Goal: Task Accomplishment & Management: Manage account settings

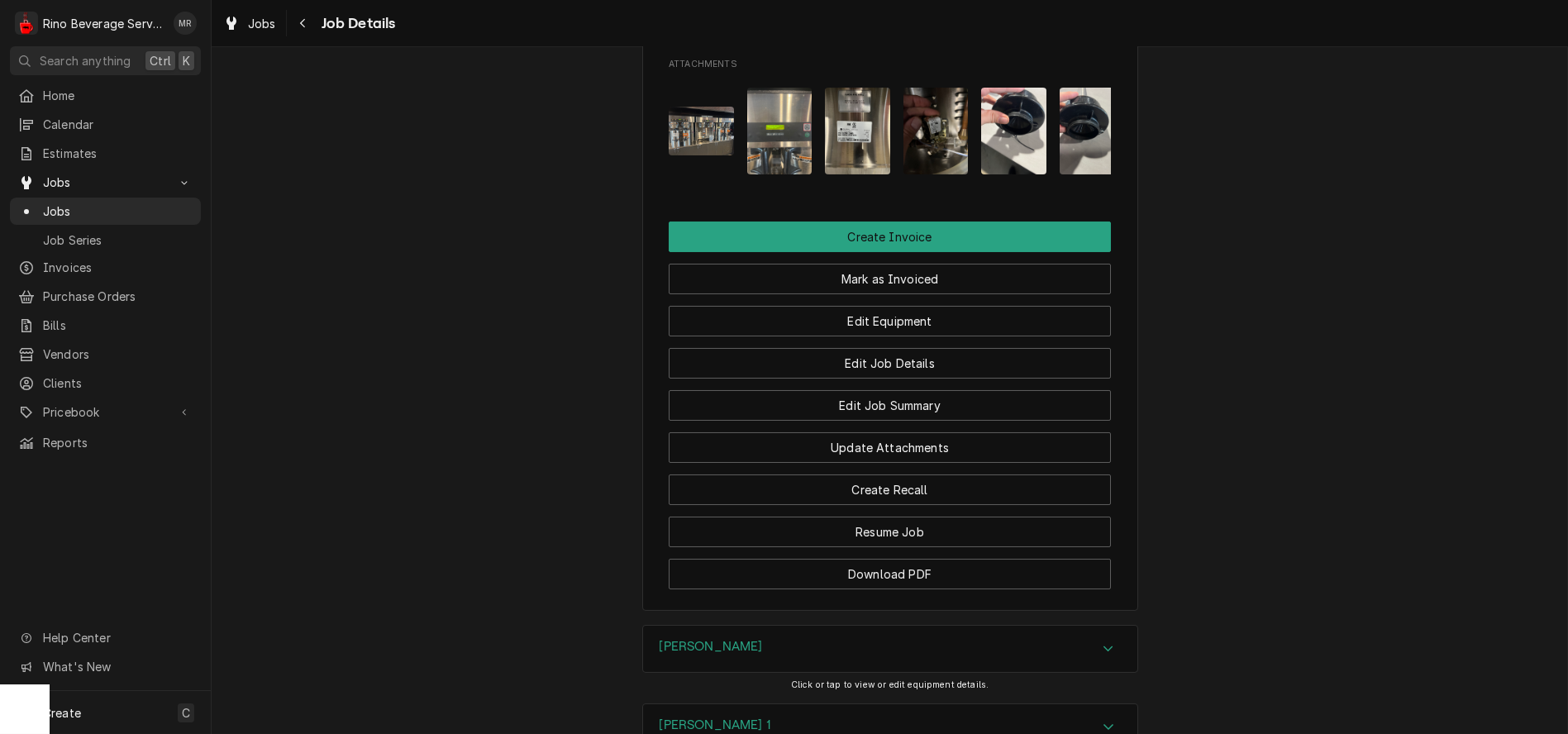
scroll to position [1417, 0]
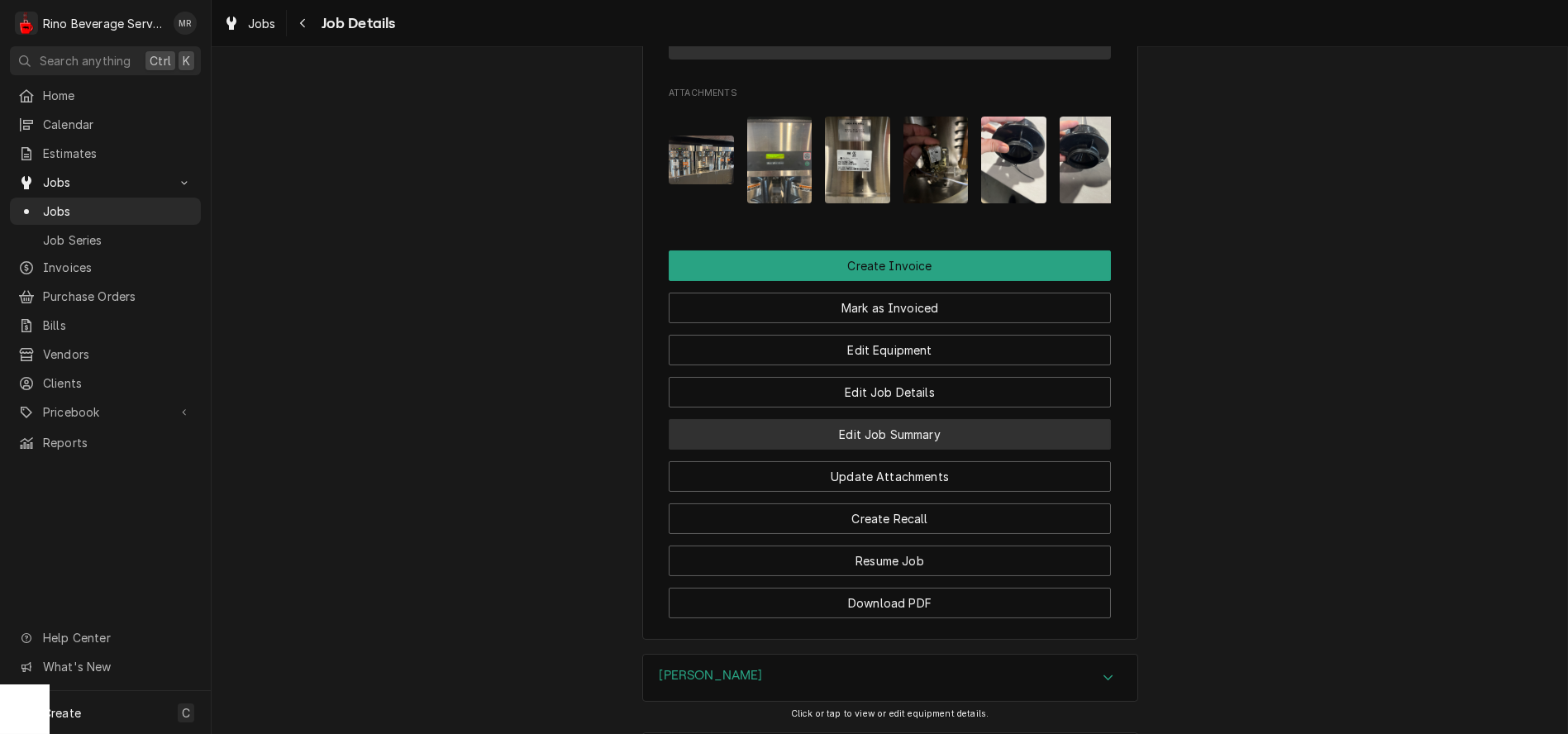
click at [801, 419] on button "Edit Job Summary" at bounding box center [889, 434] width 442 height 31
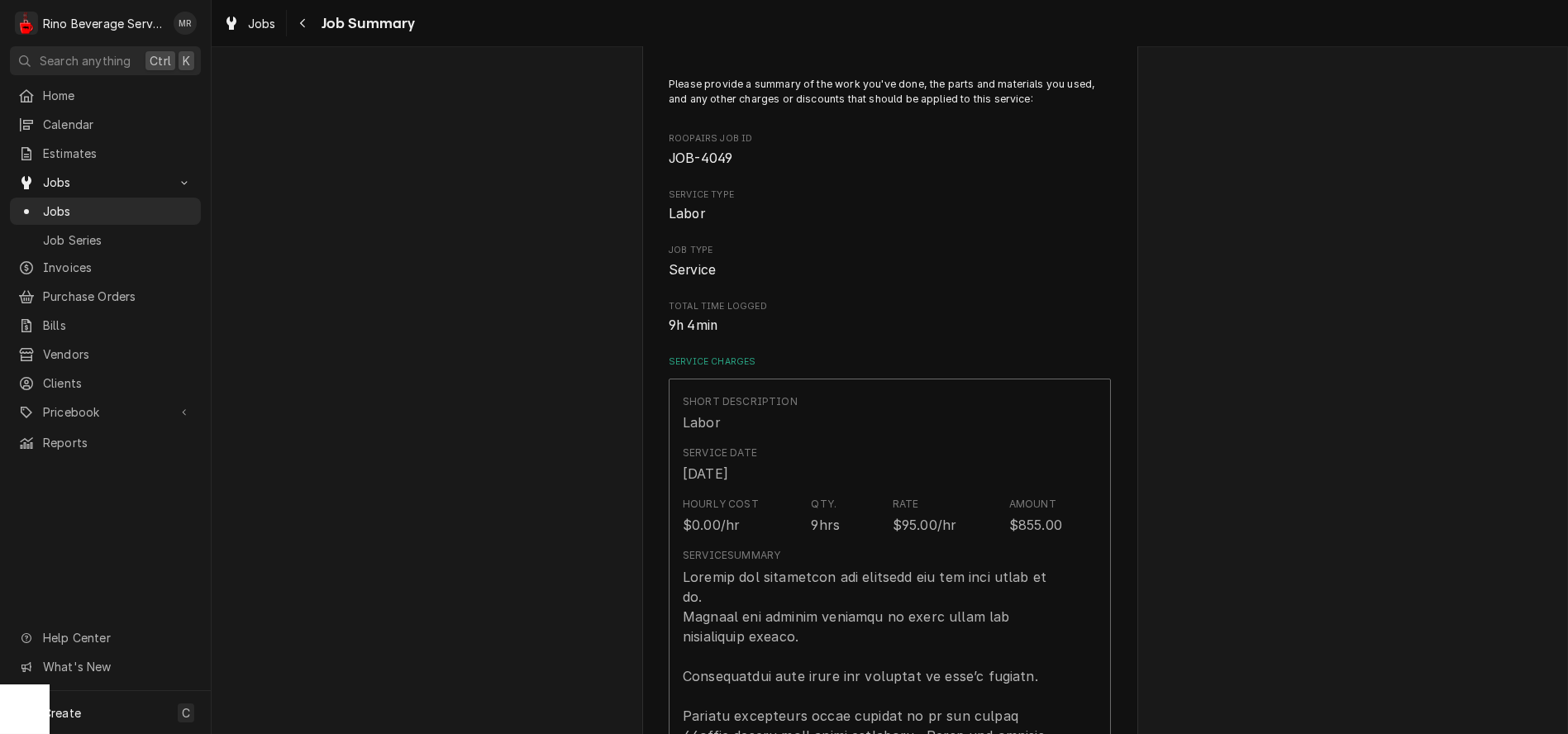
scroll to position [92, 0]
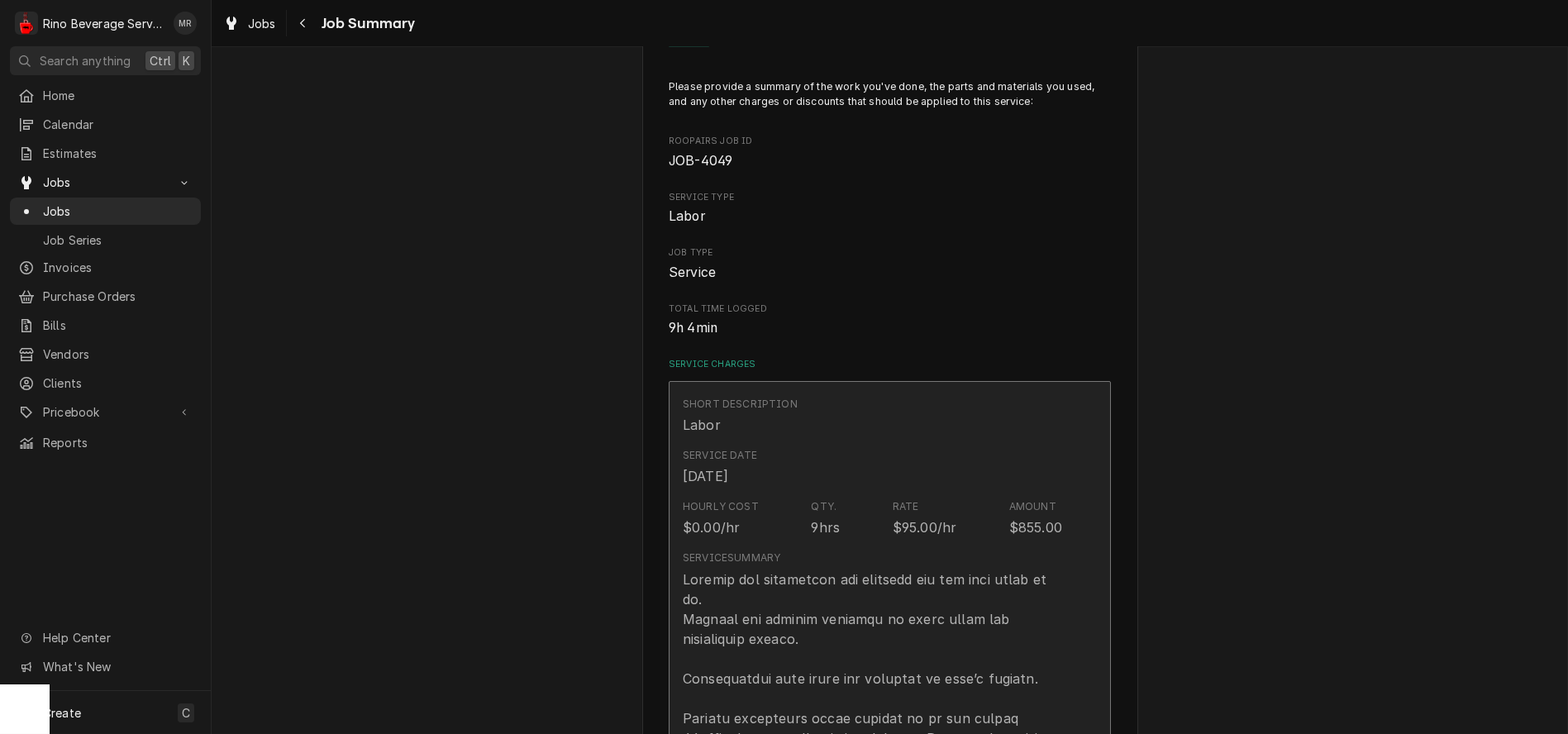
click at [822, 528] on div "9hrs" at bounding box center [826, 528] width 29 height 20
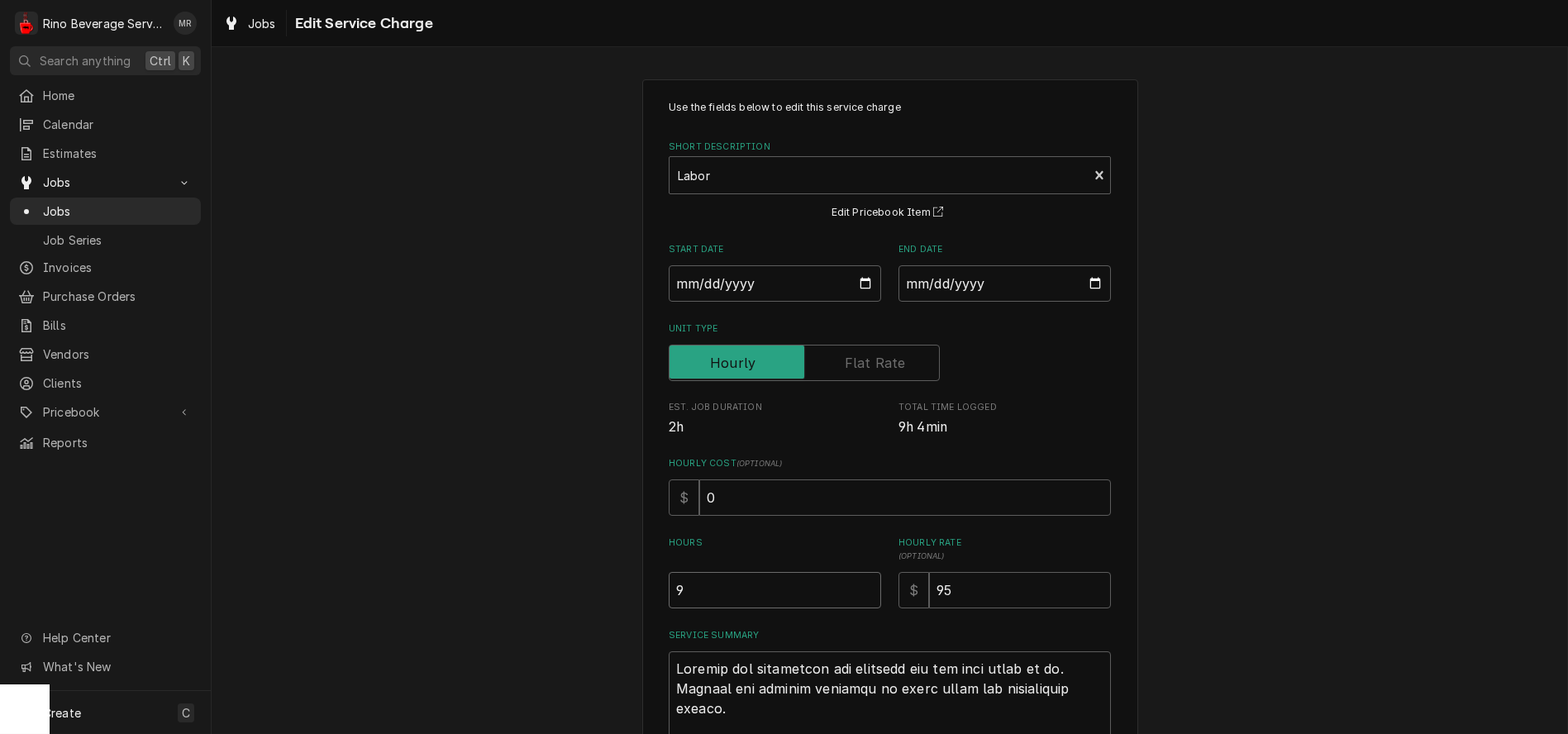
type textarea "x"
type input "8.5"
click at [860, 593] on input "8.5" at bounding box center [775, 590] width 213 height 36
type textarea "x"
type input "8"
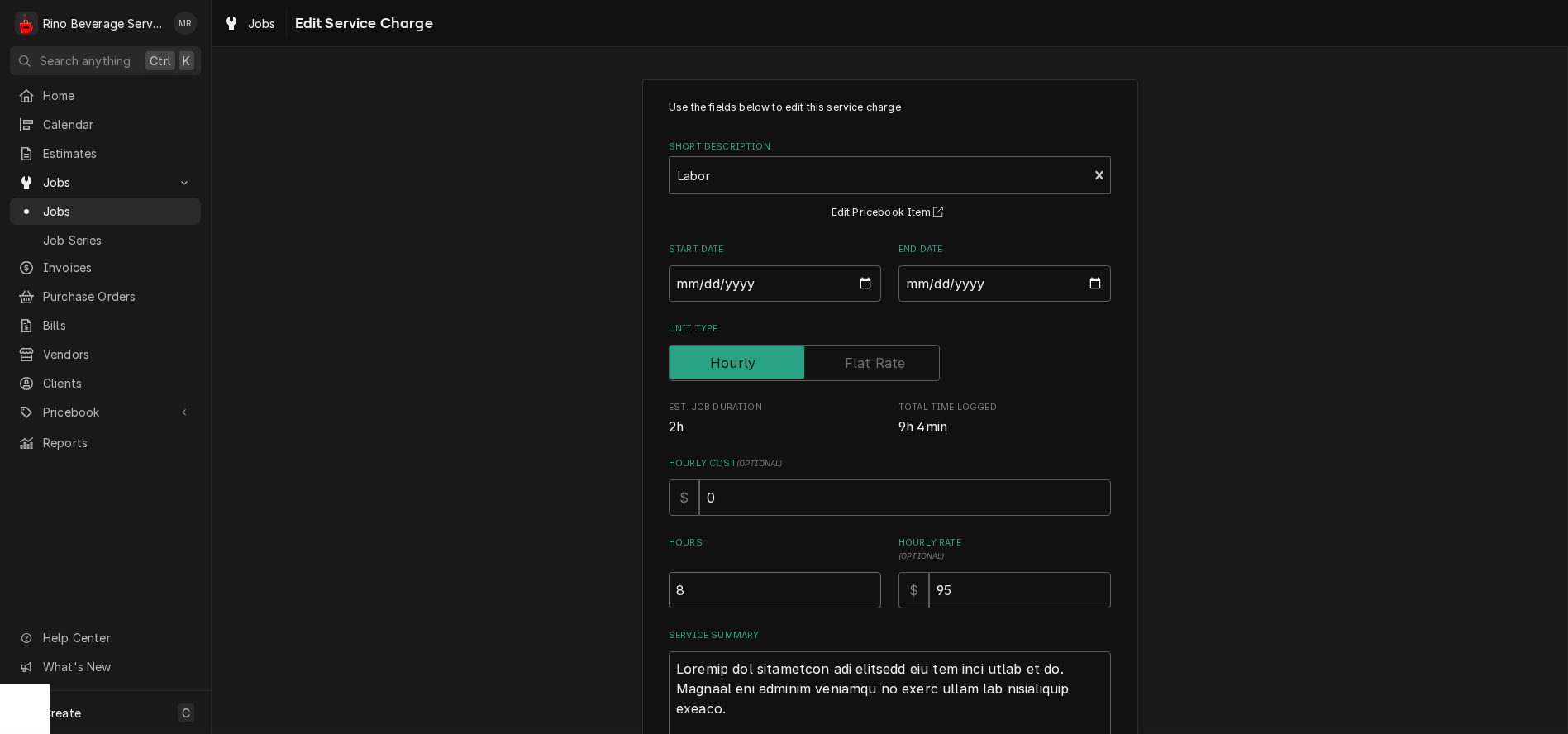
click at [860, 593] on input "8" at bounding box center [775, 590] width 213 height 36
type textarea "x"
type input "7.5"
click at [860, 593] on input "7.5" at bounding box center [775, 590] width 213 height 36
type textarea "x"
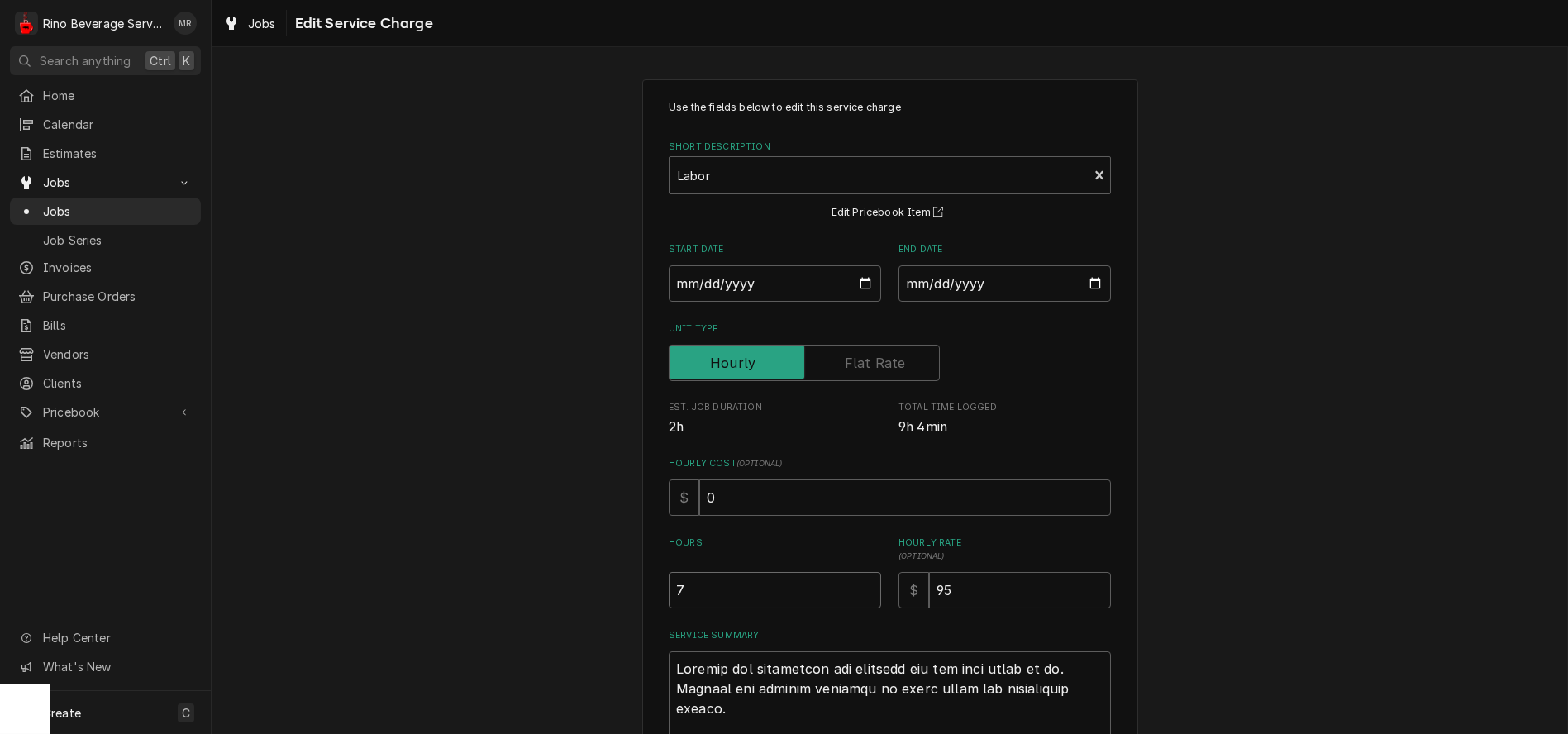
type input "7"
click at [860, 593] on input "7" at bounding box center [775, 590] width 213 height 36
type textarea "x"
type input "6.5"
click at [860, 593] on input "6.5" at bounding box center [775, 590] width 213 height 36
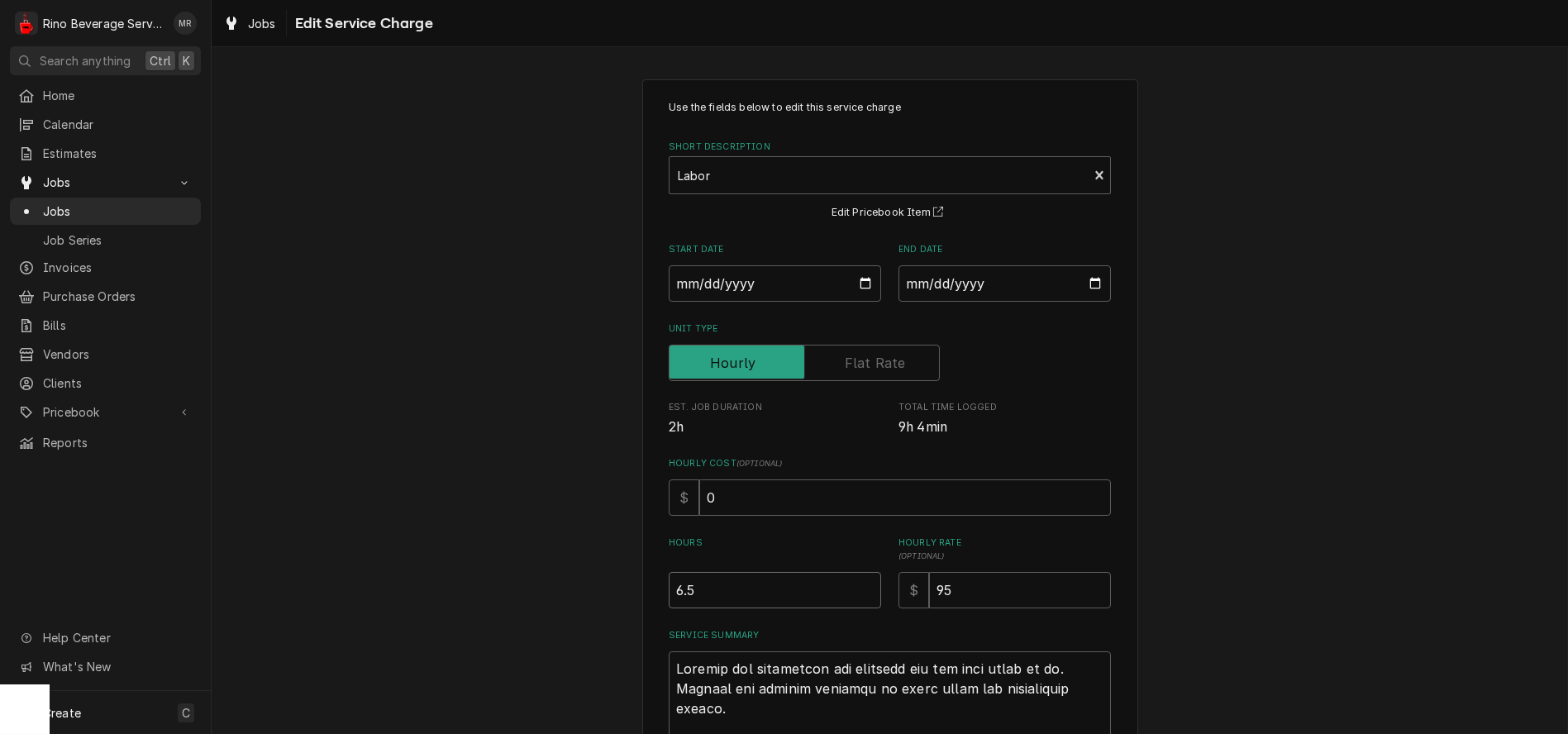
type textarea "x"
type input "6"
click at [860, 593] on input "6" at bounding box center [775, 590] width 213 height 36
type textarea "x"
type input "5.5"
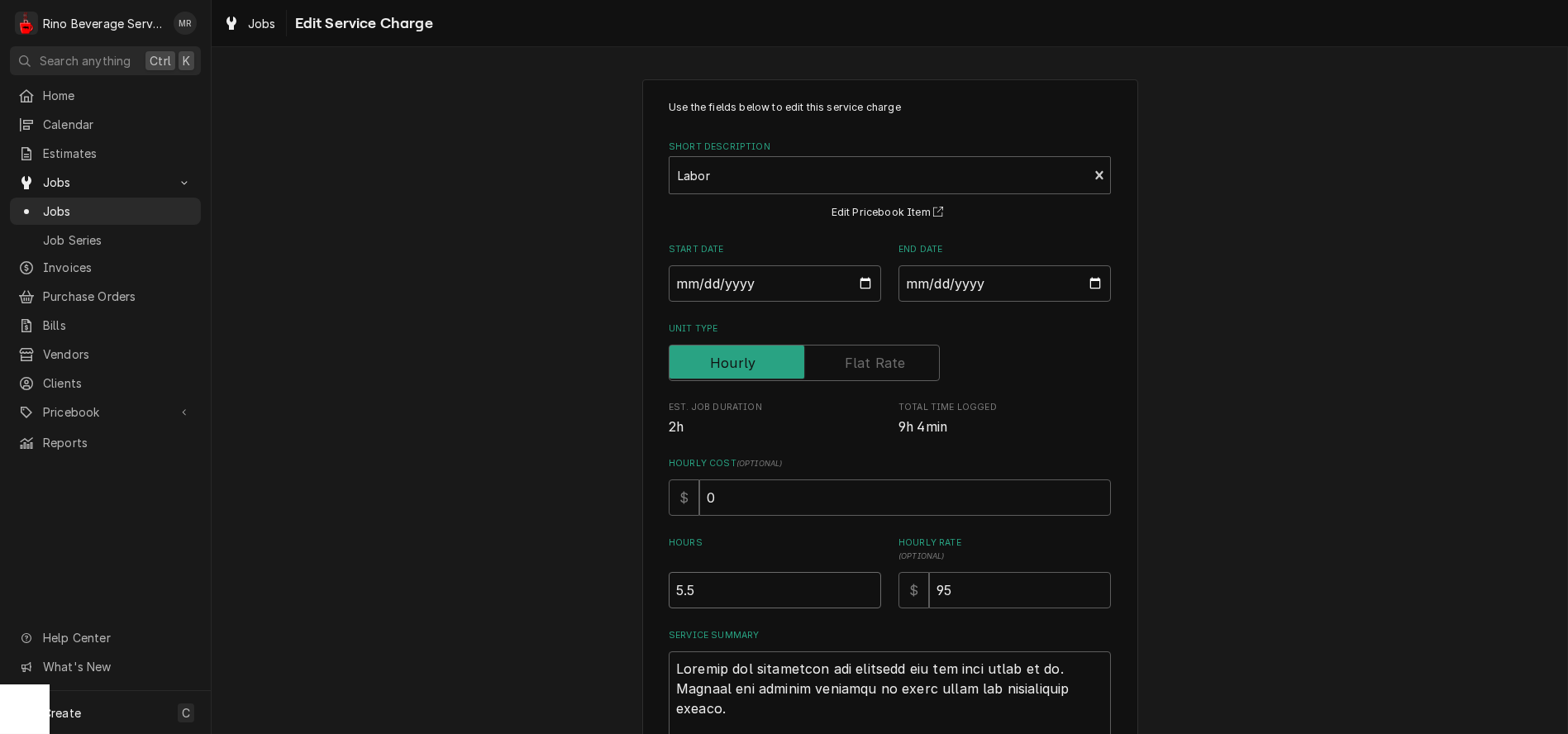
click at [860, 593] on input "5.5" at bounding box center [775, 590] width 213 height 36
type textarea "x"
type input "5"
click at [860, 593] on input "5" at bounding box center [775, 590] width 213 height 36
type textarea "x"
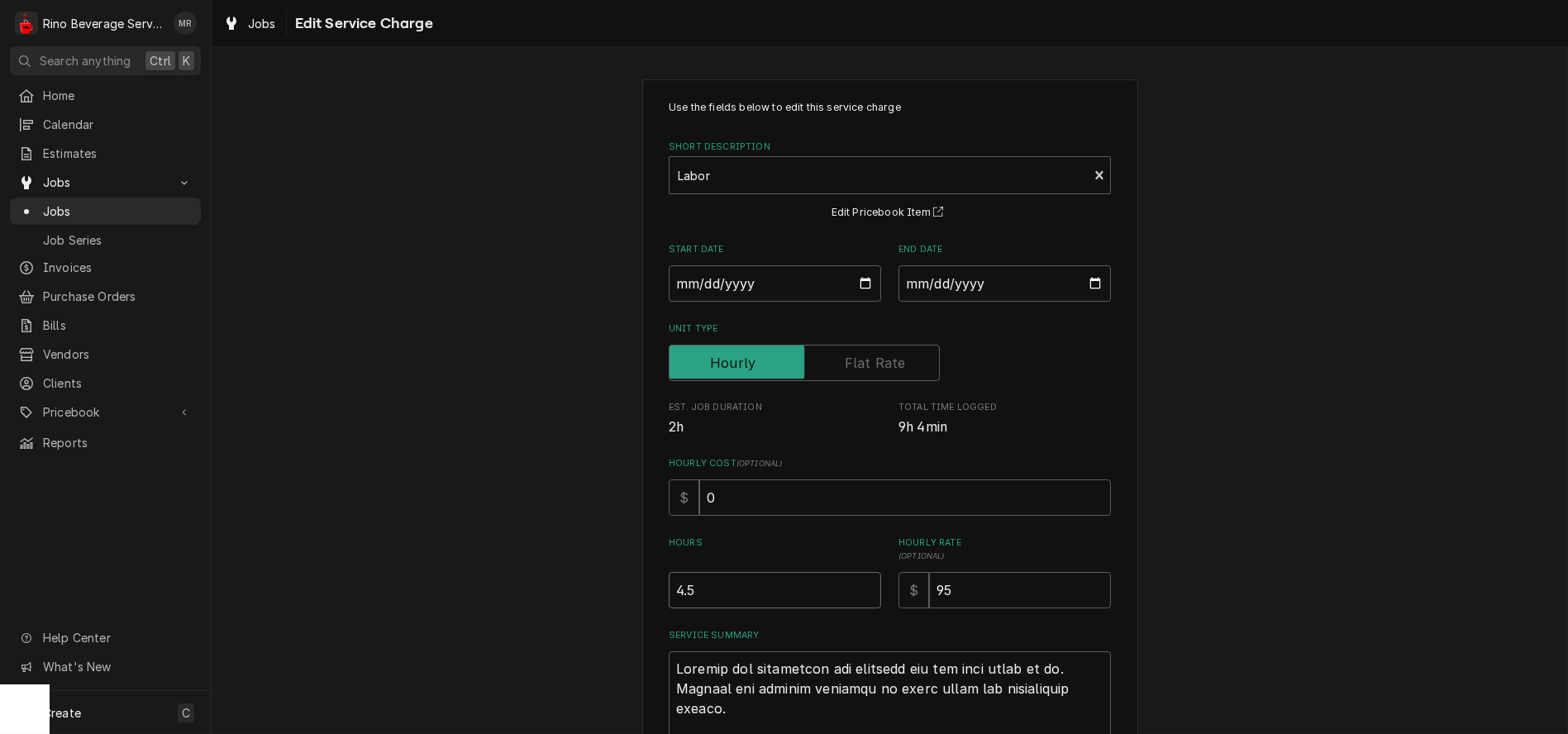
type input "4.5"
click at [860, 593] on input "4.5" at bounding box center [775, 590] width 213 height 36
type textarea "x"
type input "4"
click at [860, 593] on input "4" at bounding box center [775, 590] width 213 height 36
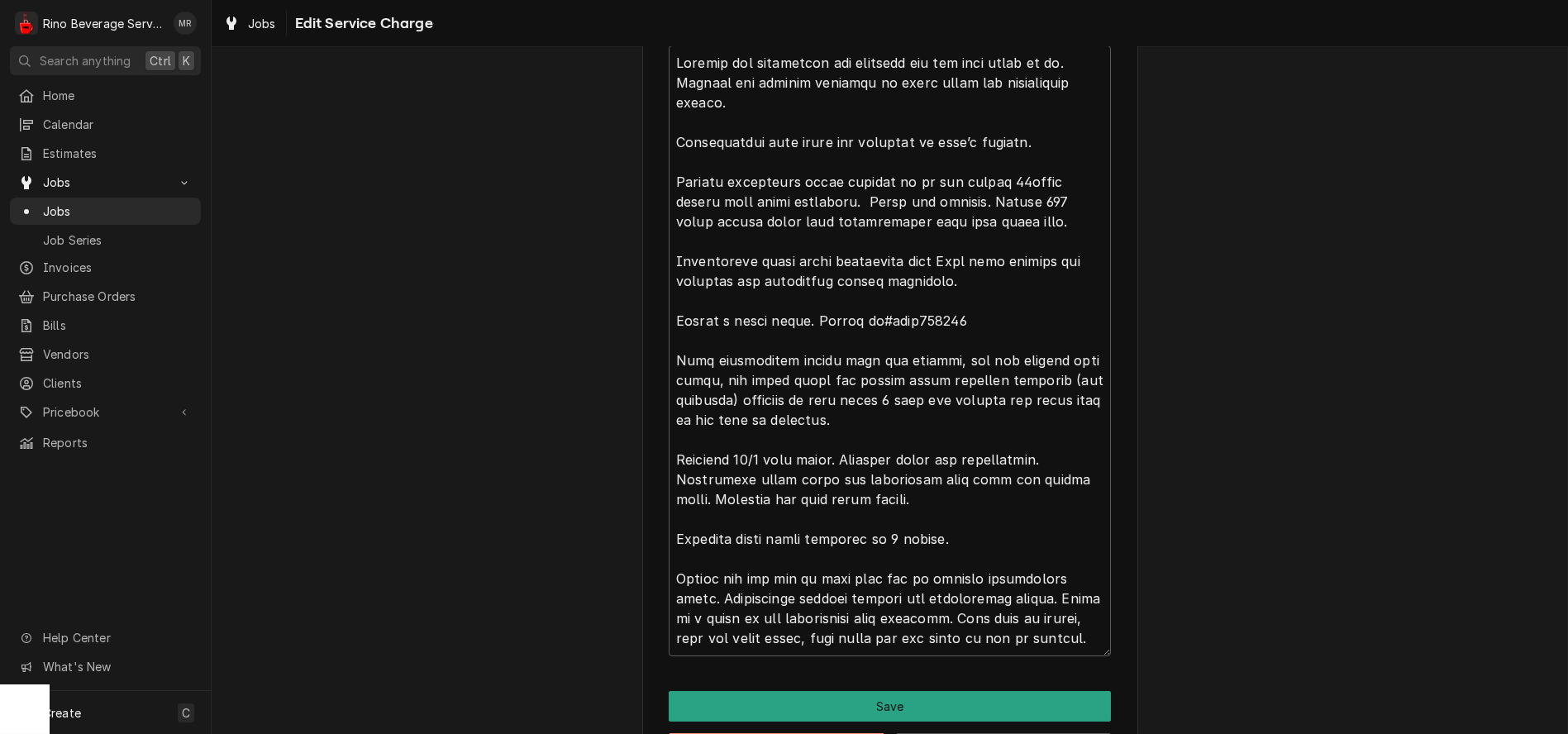
scroll to position [673, 0]
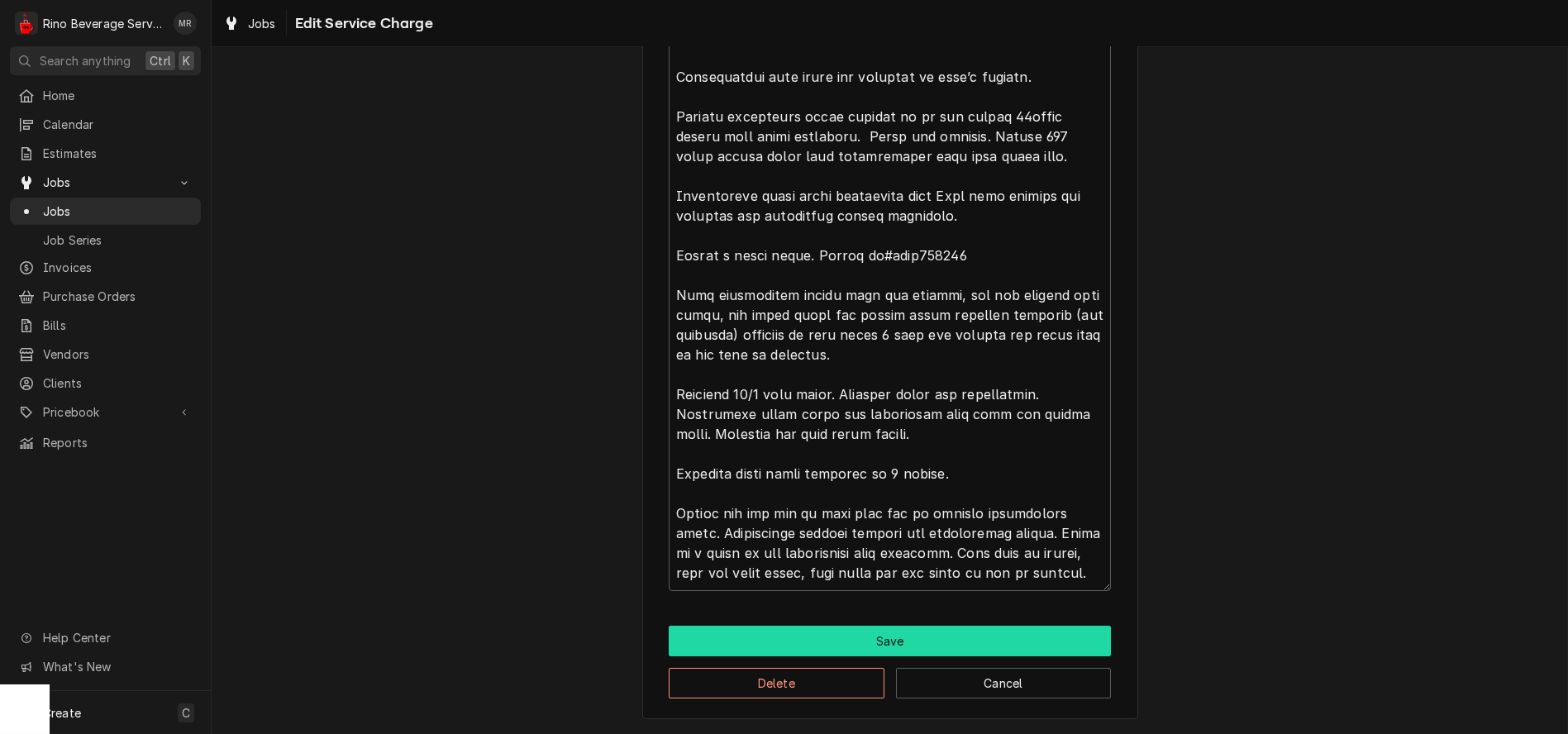
click at [874, 637] on button "Save" at bounding box center [889, 641] width 442 height 31
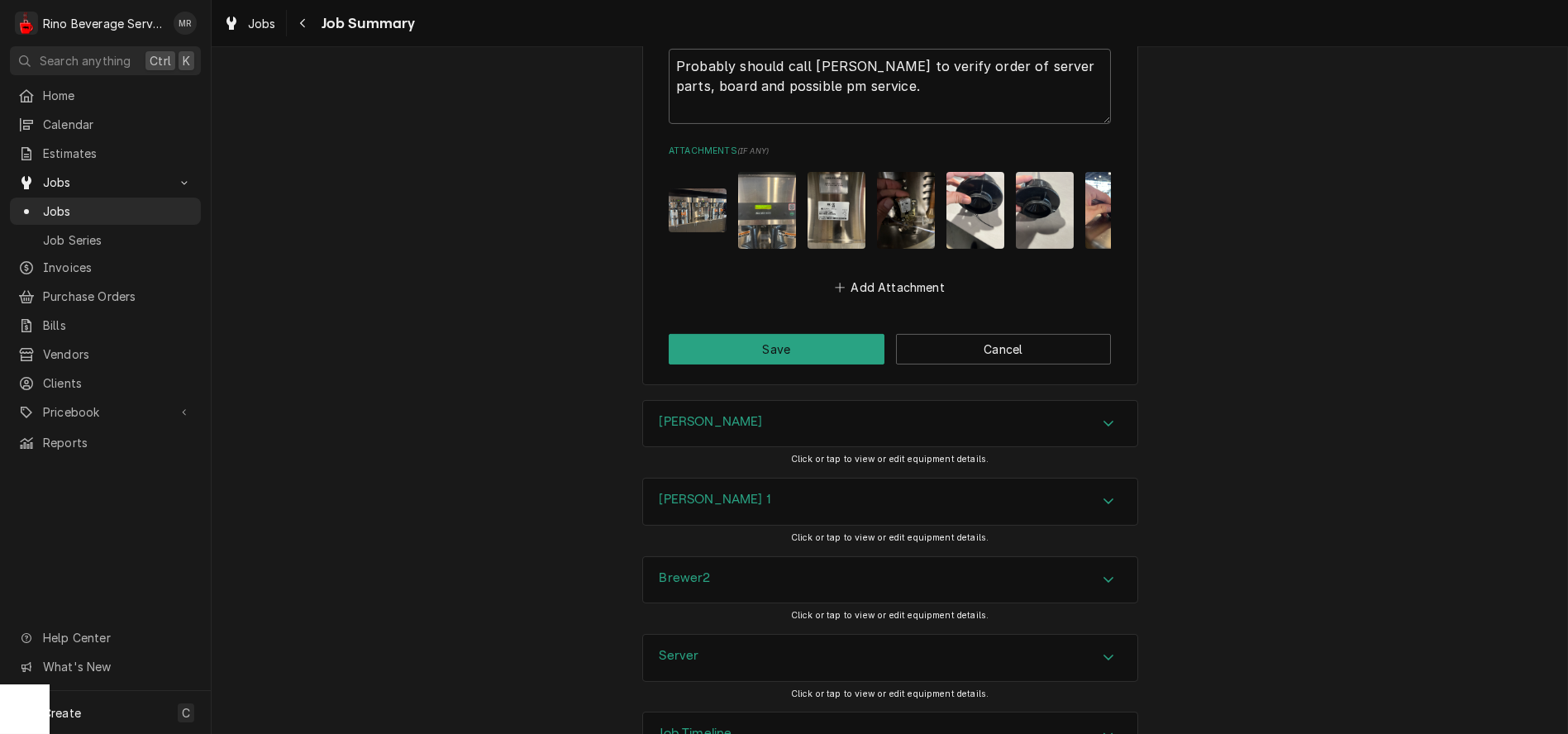
scroll to position [3092, 0]
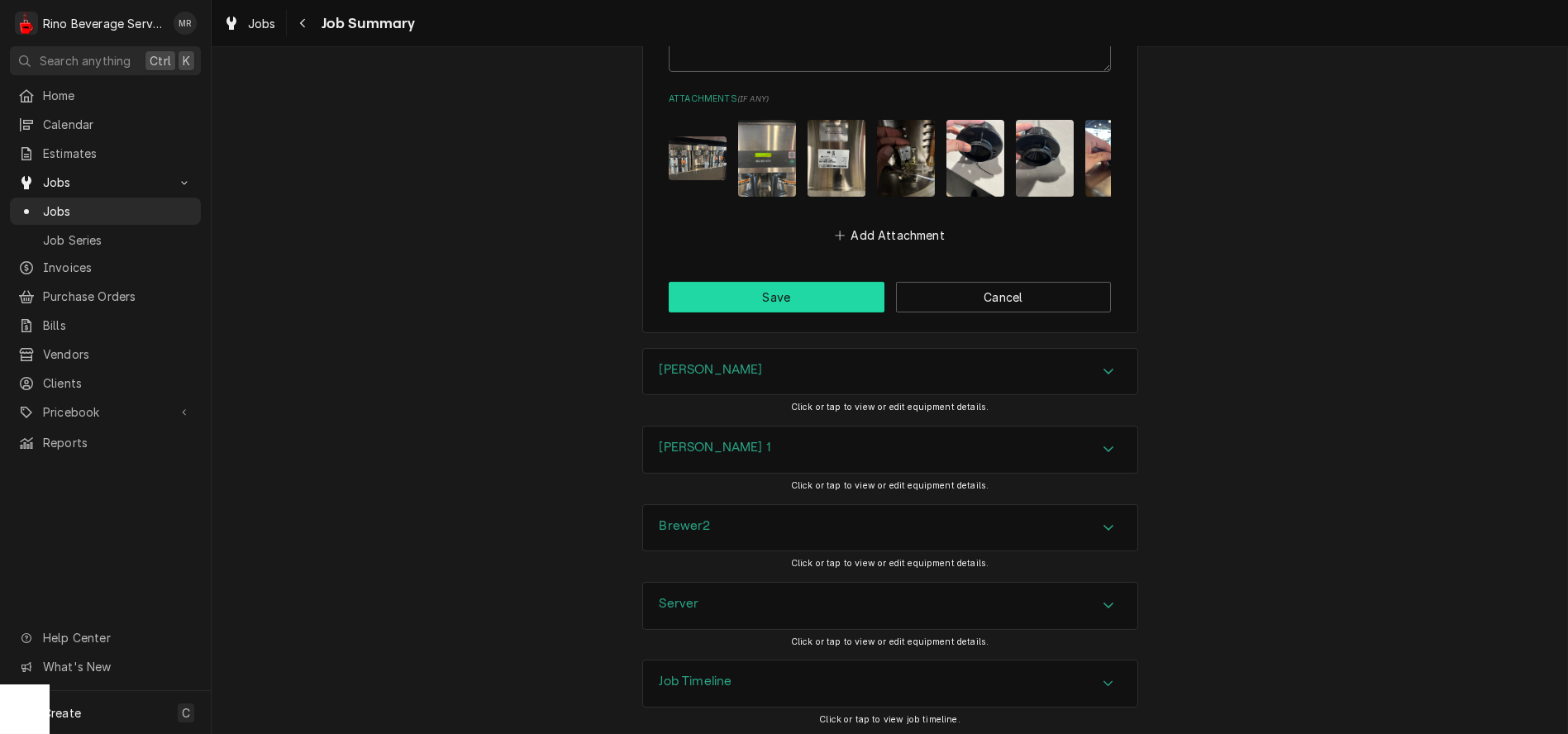
click at [796, 291] on button "Save" at bounding box center [777, 297] width 216 height 31
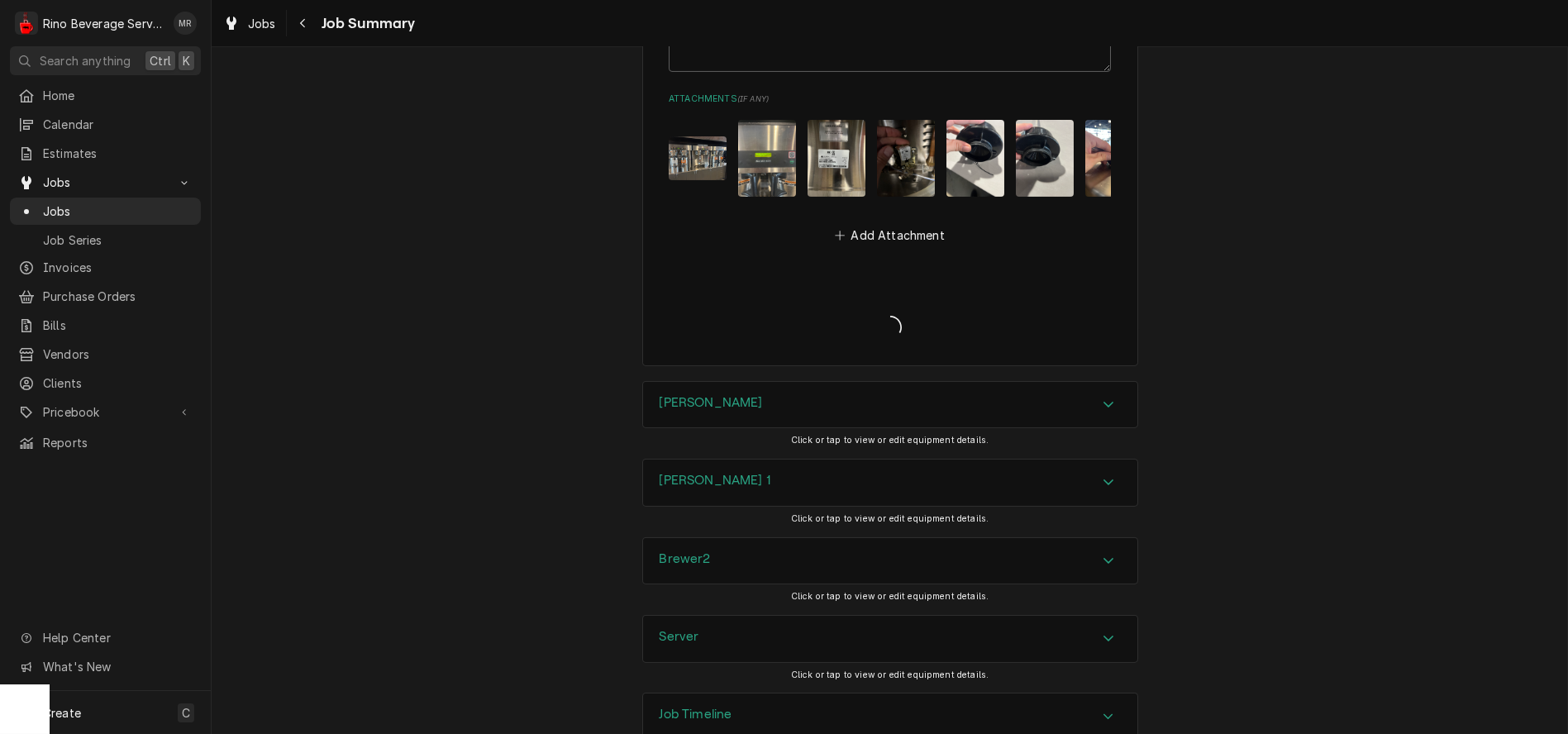
type textarea "x"
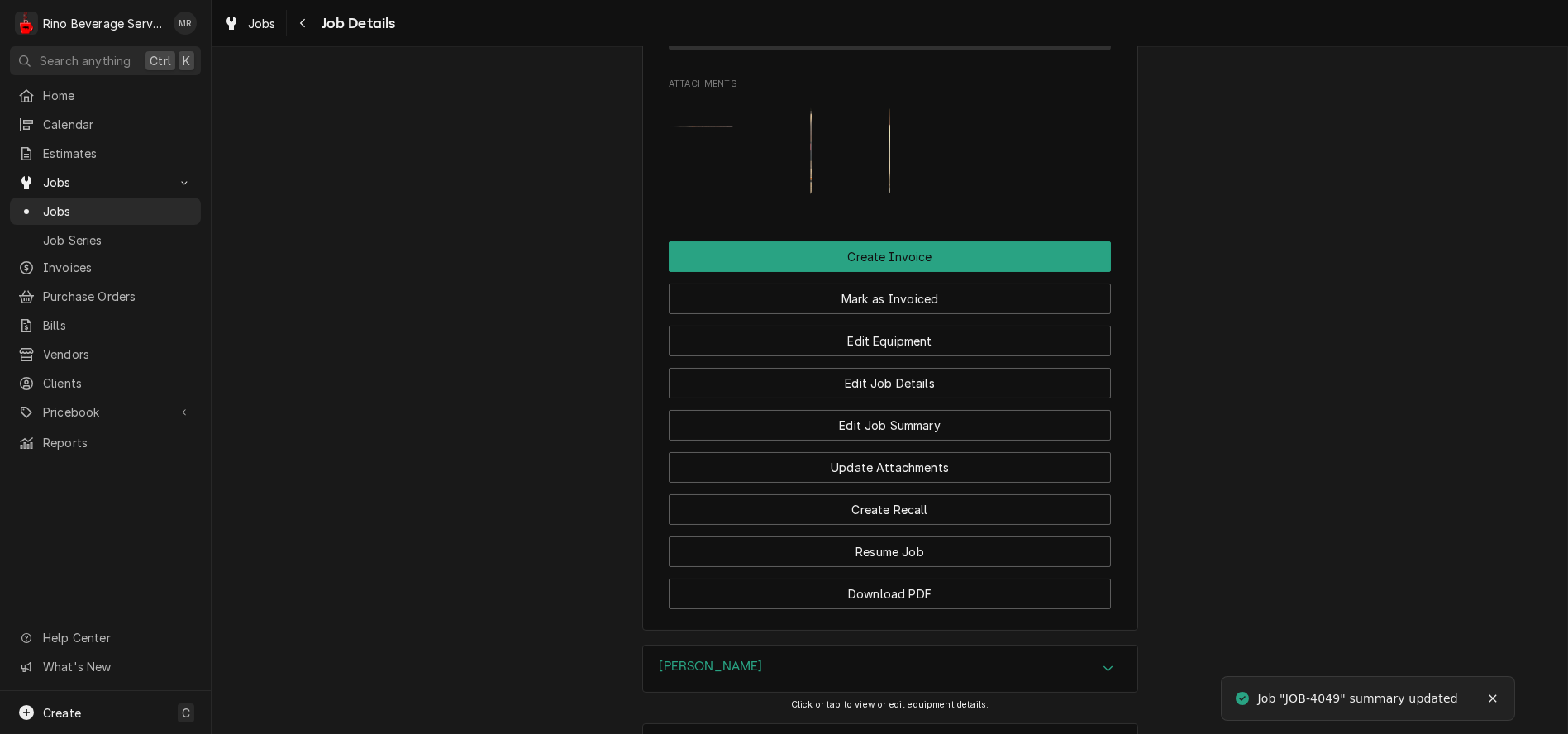
scroll to position [1325, 0]
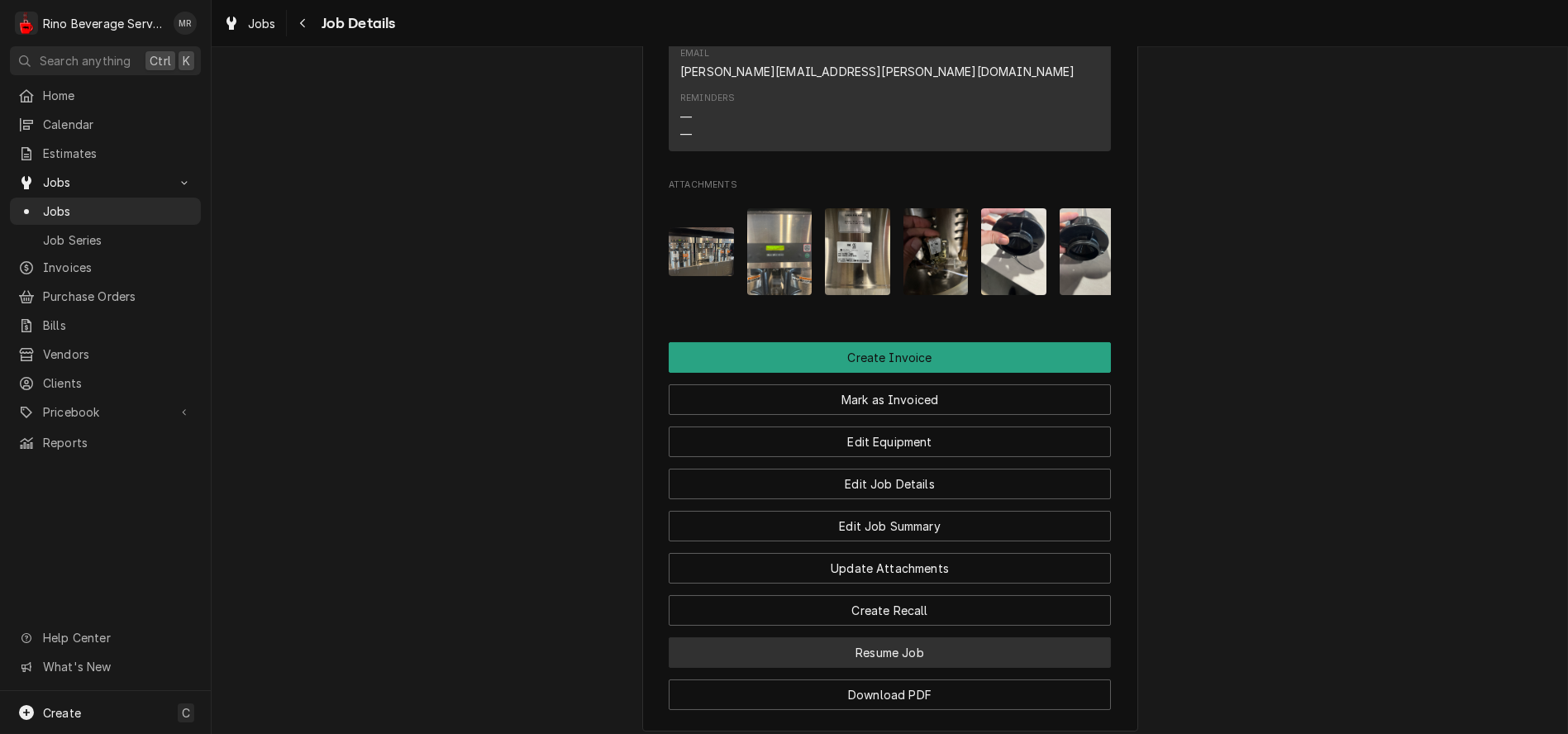
click at [814, 638] on button "Resume Job" at bounding box center [889, 653] width 442 height 31
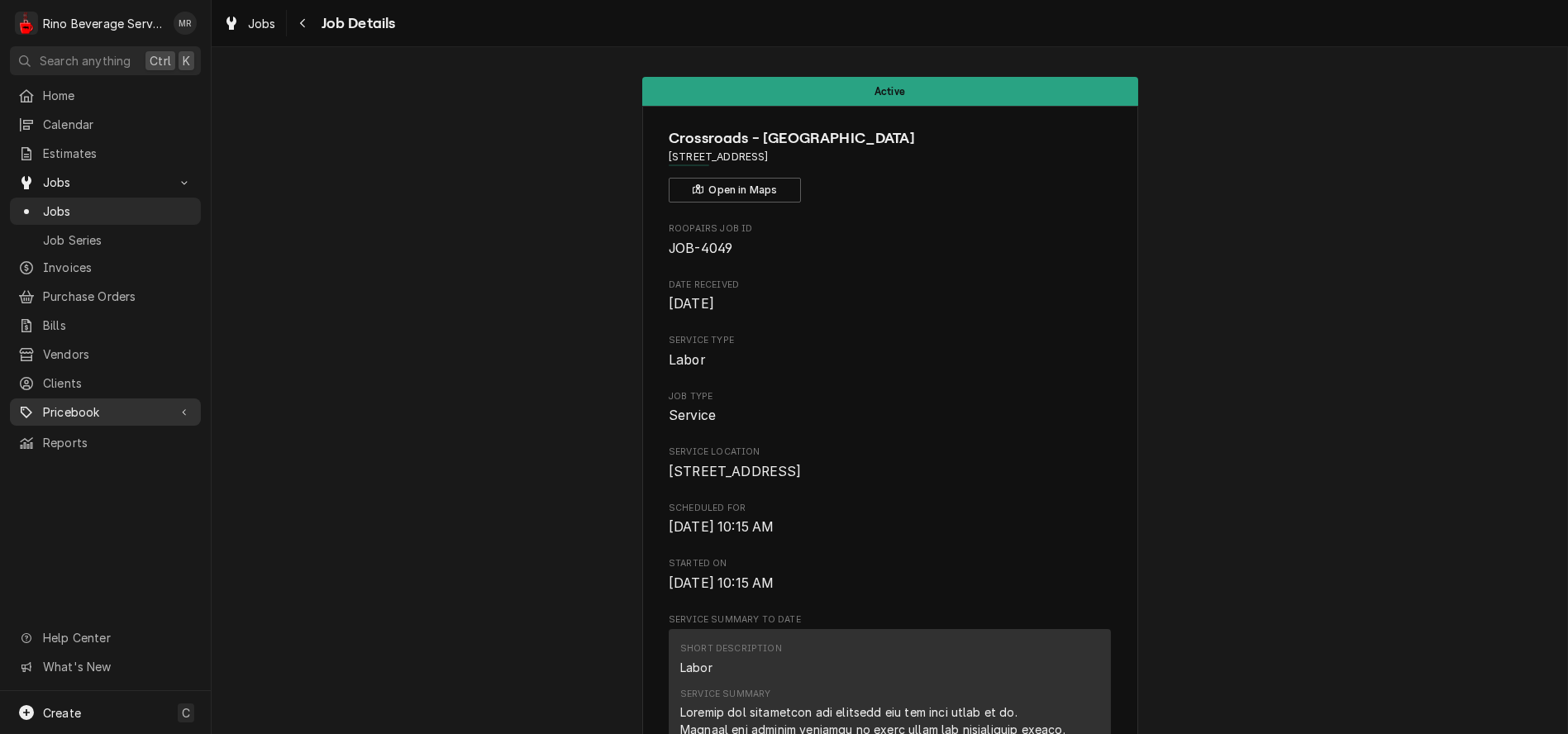
click at [94, 403] on span "Pricebook" at bounding box center [104, 412] width 124 height 17
click at [123, 461] on span "Parts & Materials" at bounding box center [117, 470] width 150 height 17
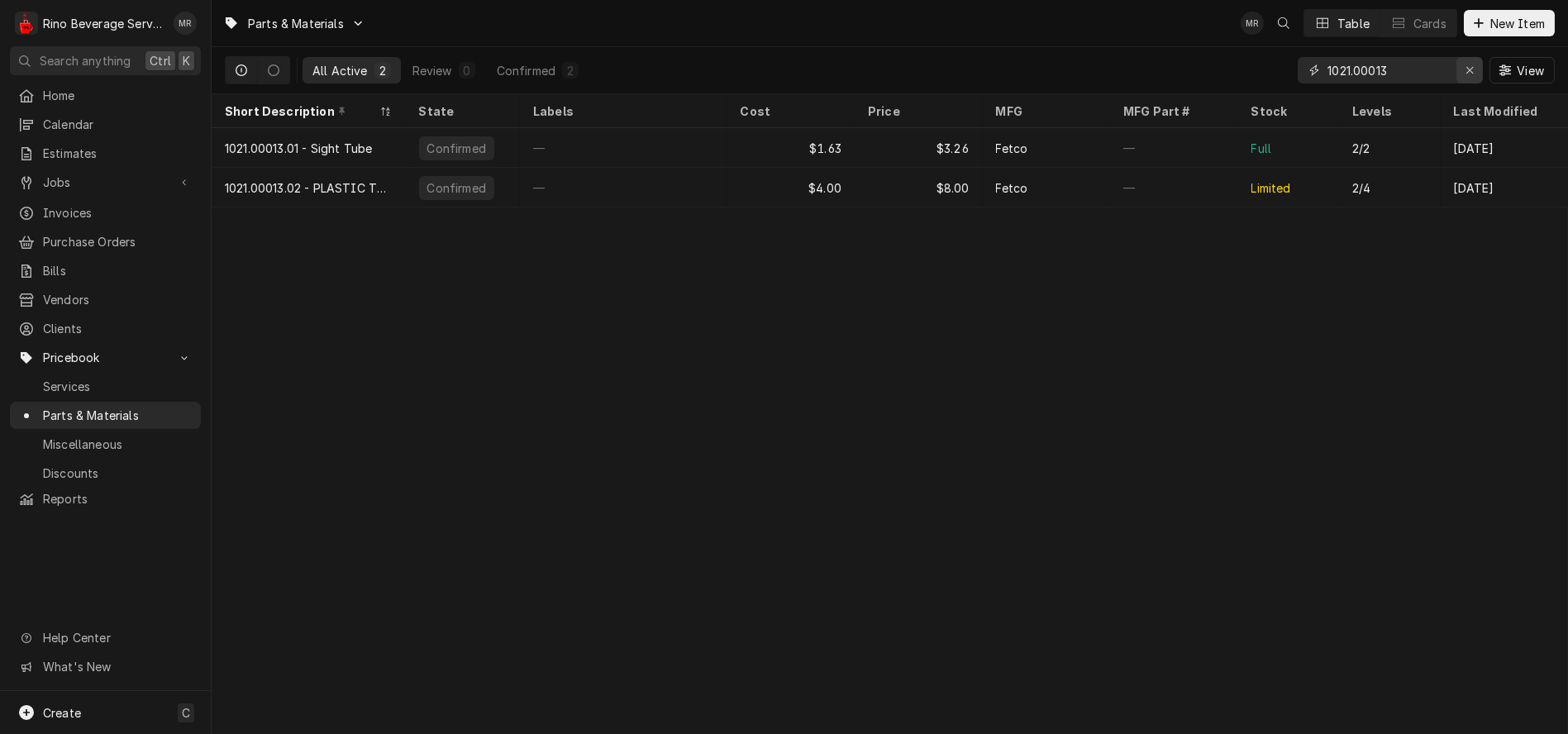
click at [1471, 66] on icon "Erase input" at bounding box center [1471, 70] width 9 height 12
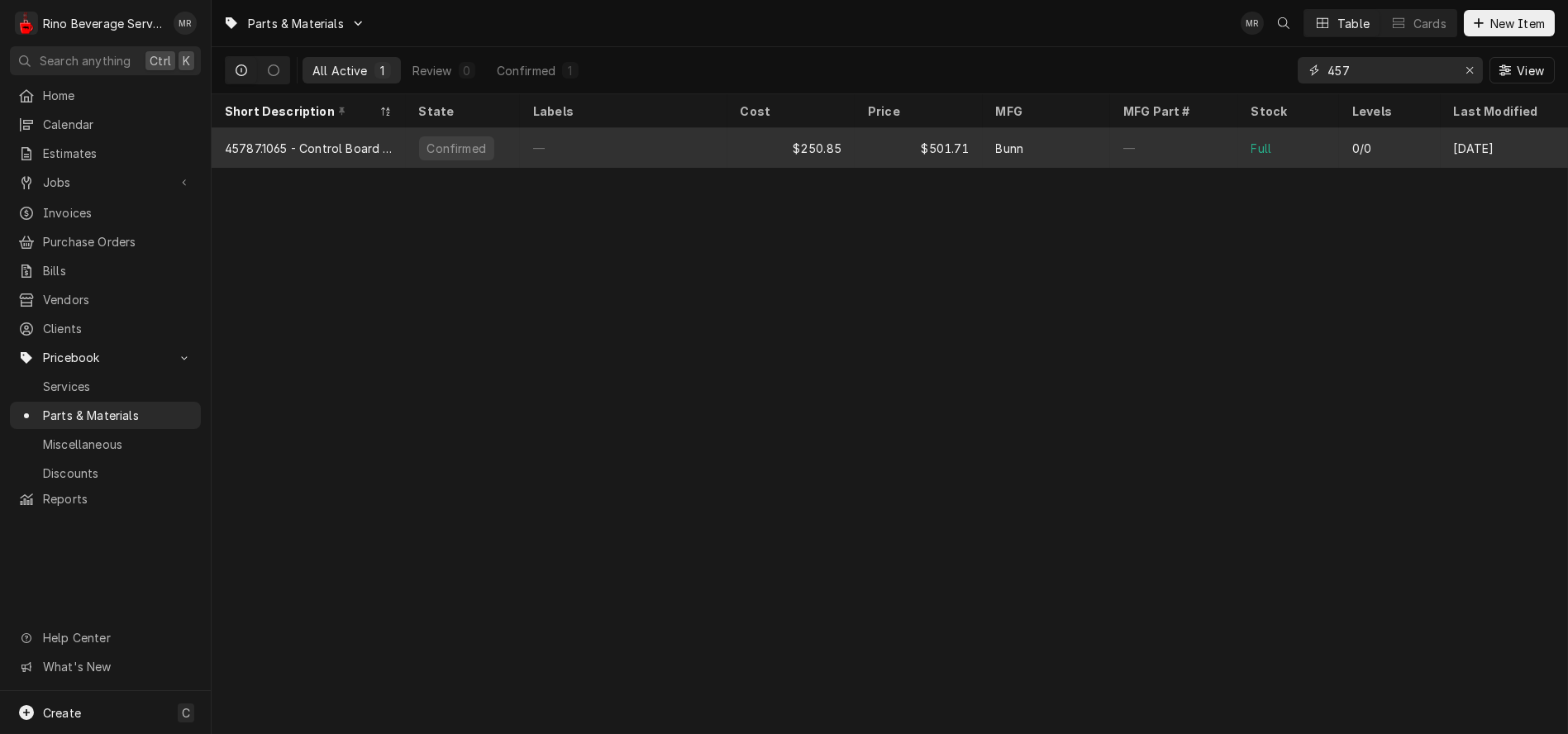
type input "457"
click at [746, 140] on div "$250.85" at bounding box center [791, 148] width 128 height 40
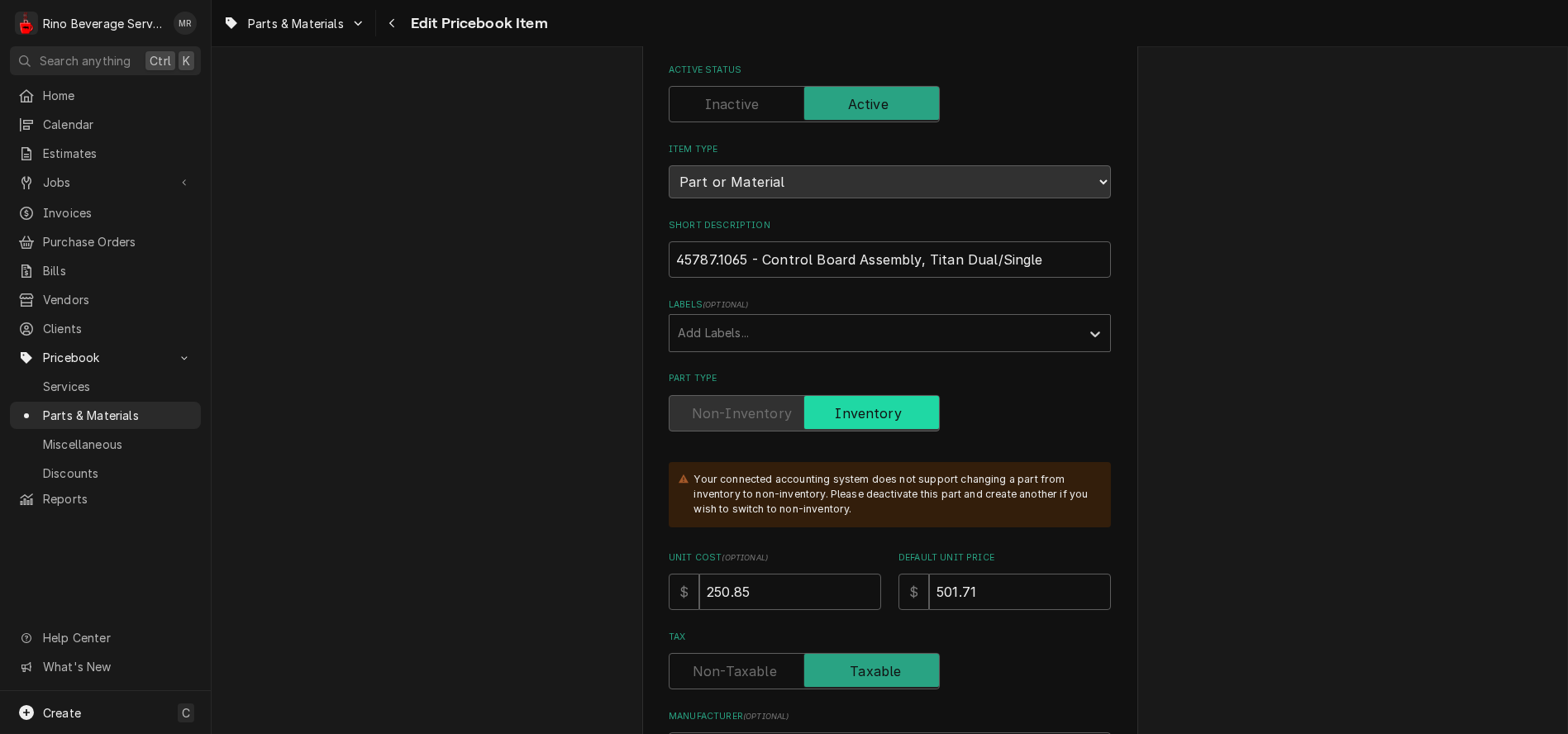
scroll to position [184, 0]
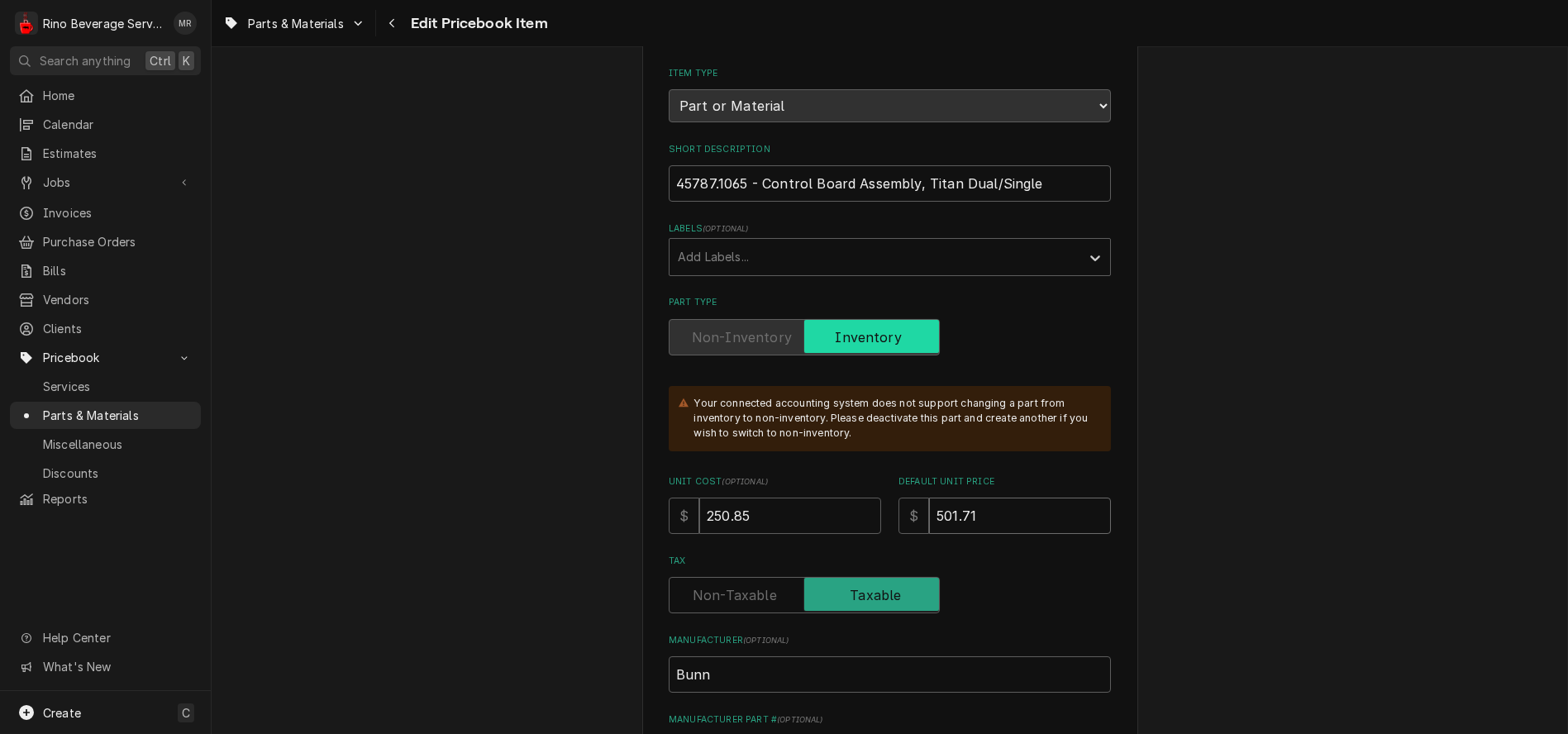
click at [1004, 518] on input "501.71" at bounding box center [1020, 516] width 182 height 36
type textarea "x"
type input "501"
type textarea "x"
type input "50"
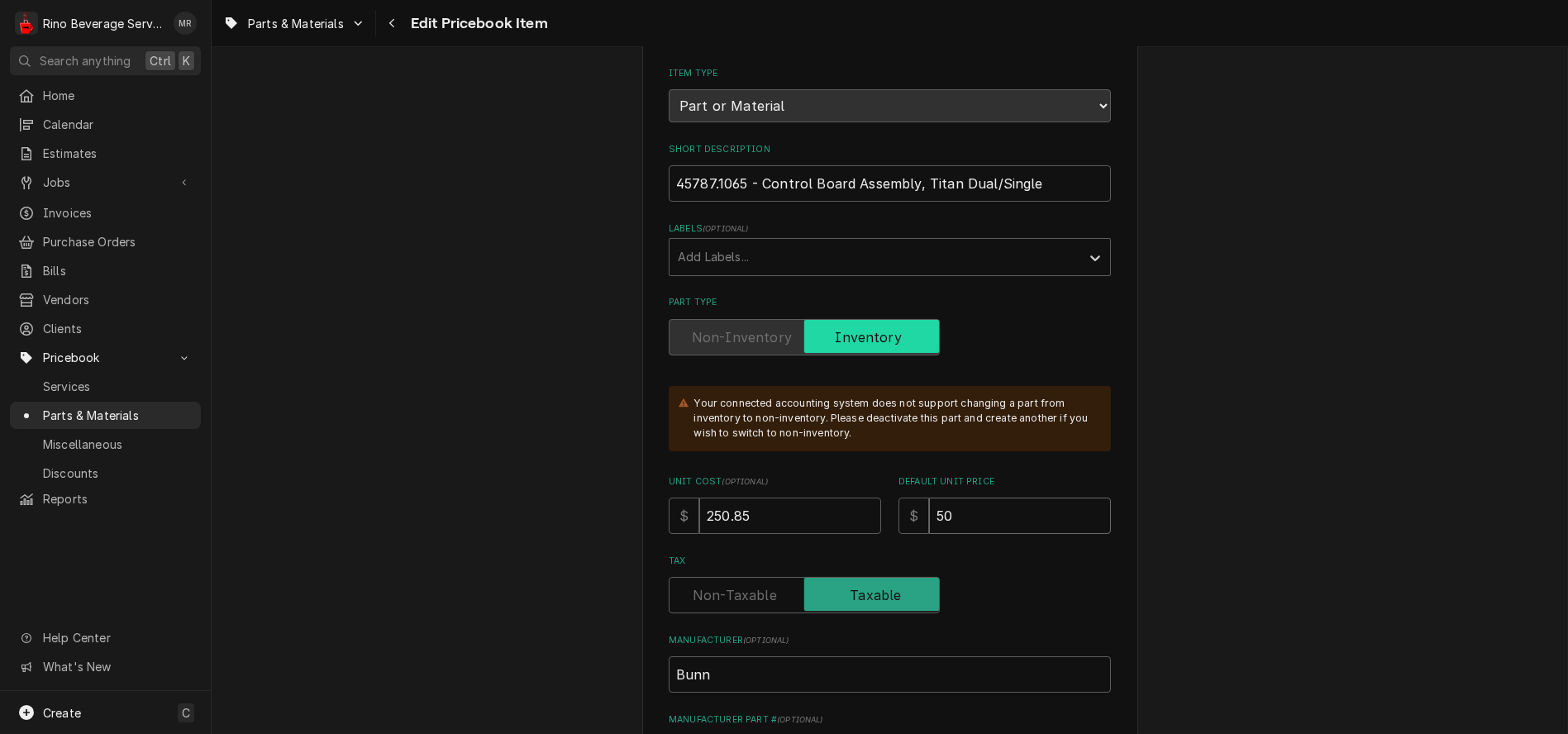
type textarea "x"
type input "5"
type textarea "x"
type input "3"
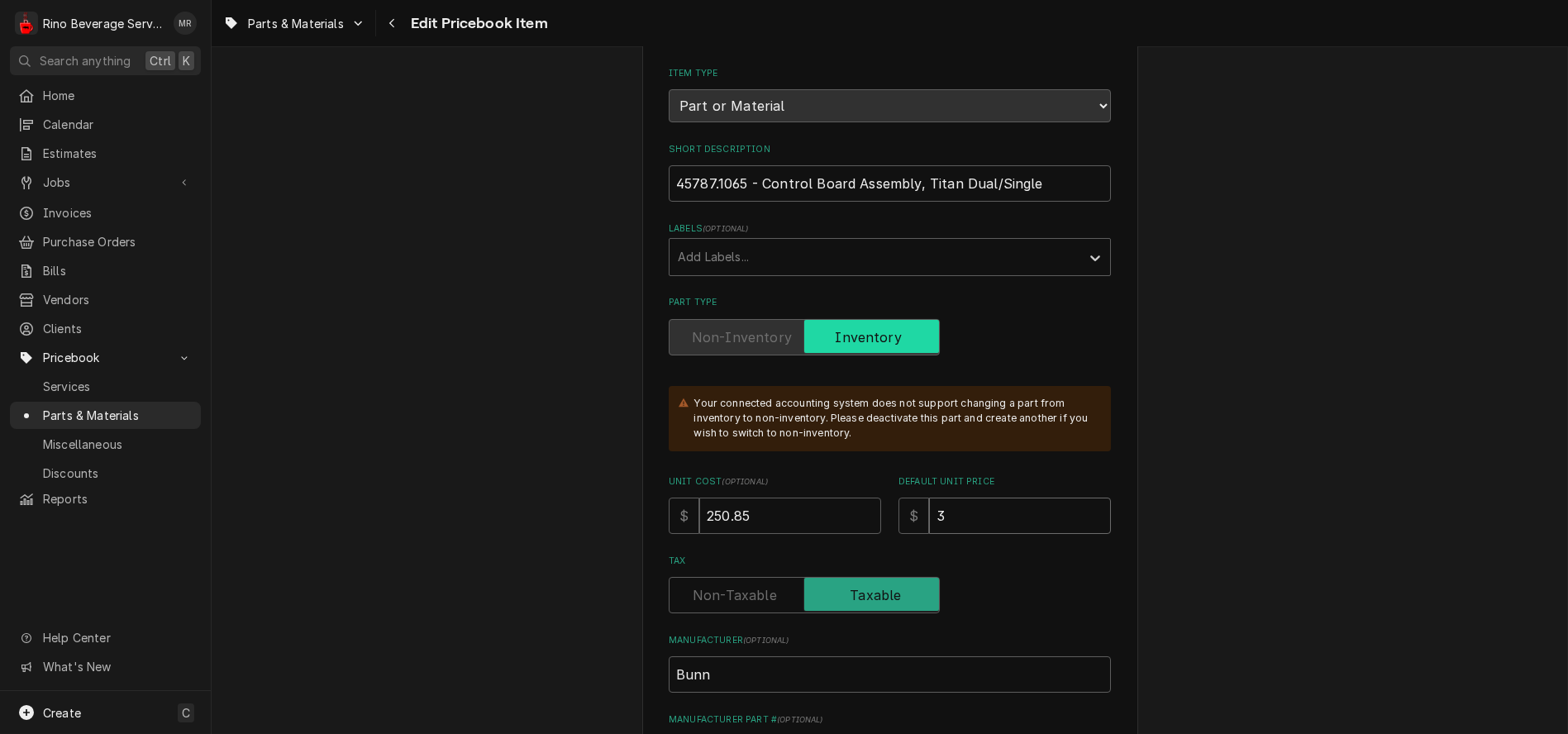
type textarea "x"
type input "37"
type textarea "x"
type input "376"
type textarea "x"
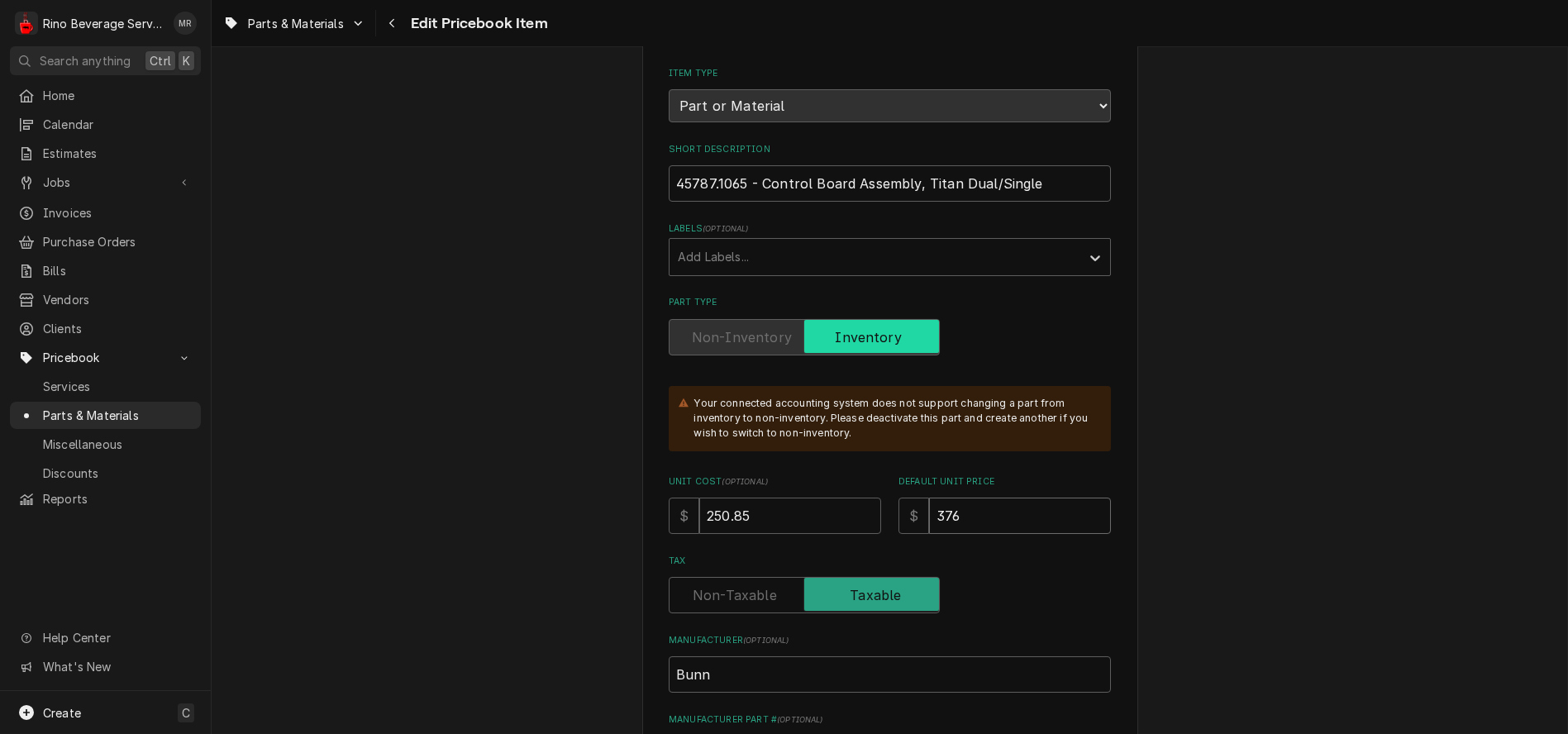
type input "376.2"
type textarea "x"
type input "376.28"
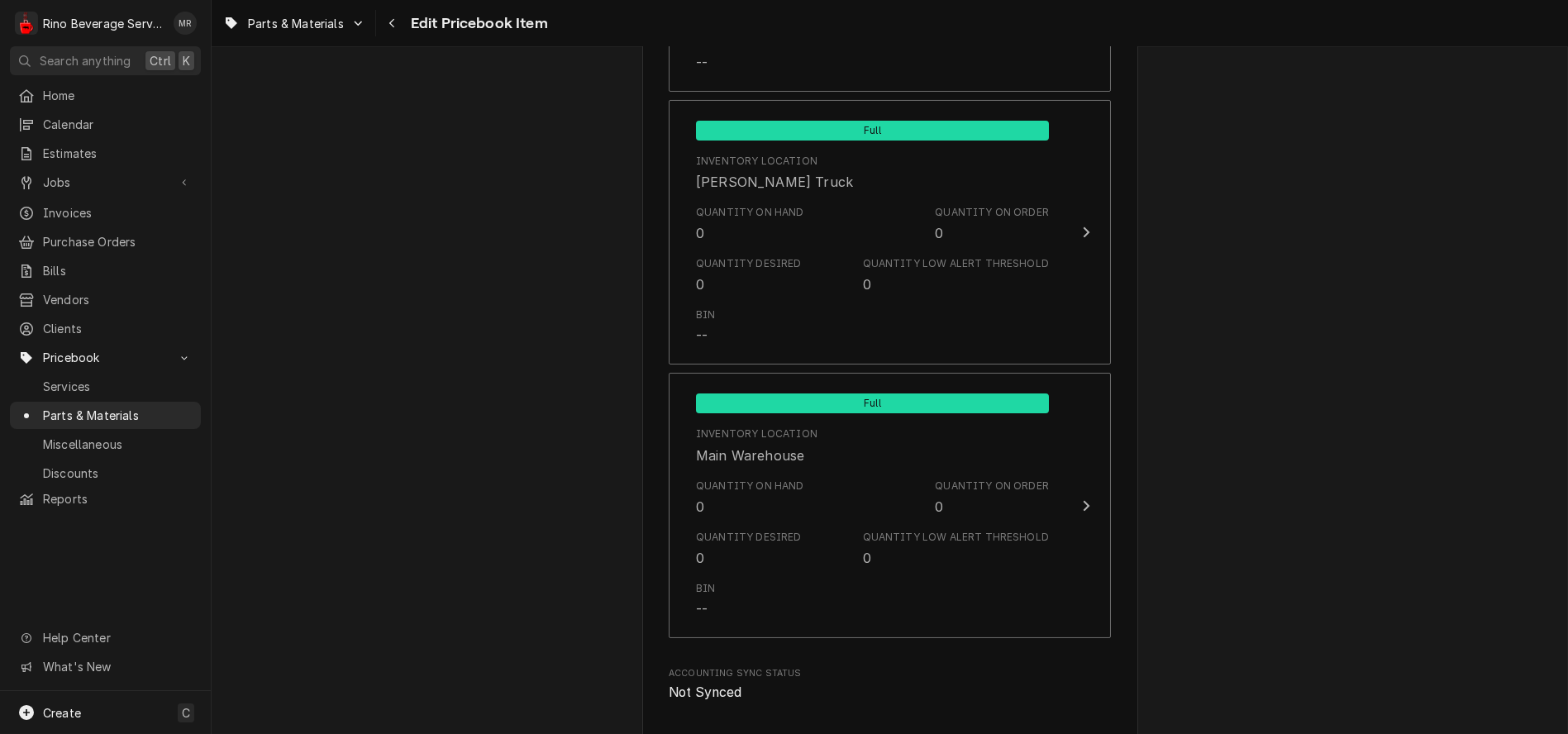
scroll to position [2027, 0]
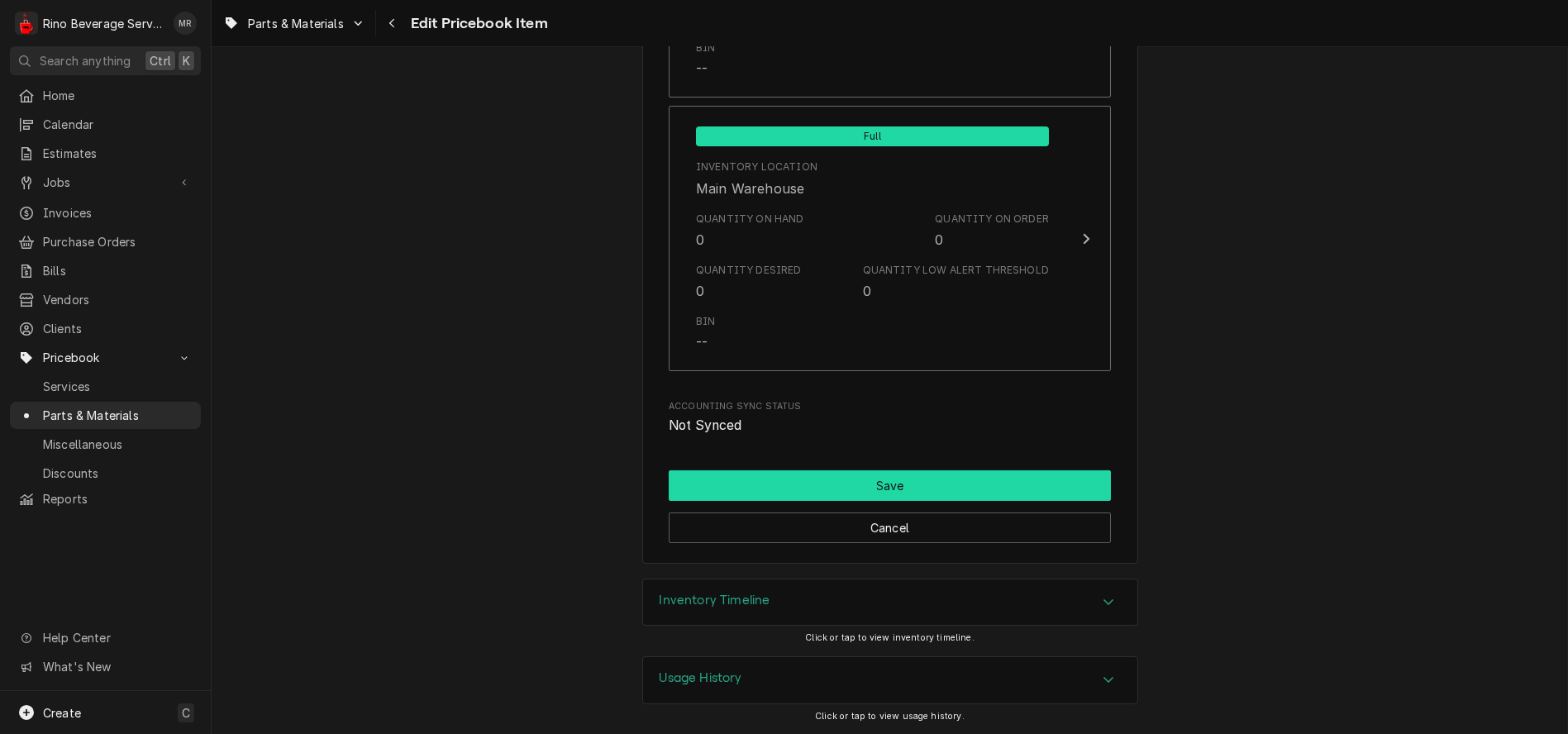
click at [897, 484] on button "Save" at bounding box center [889, 486] width 442 height 31
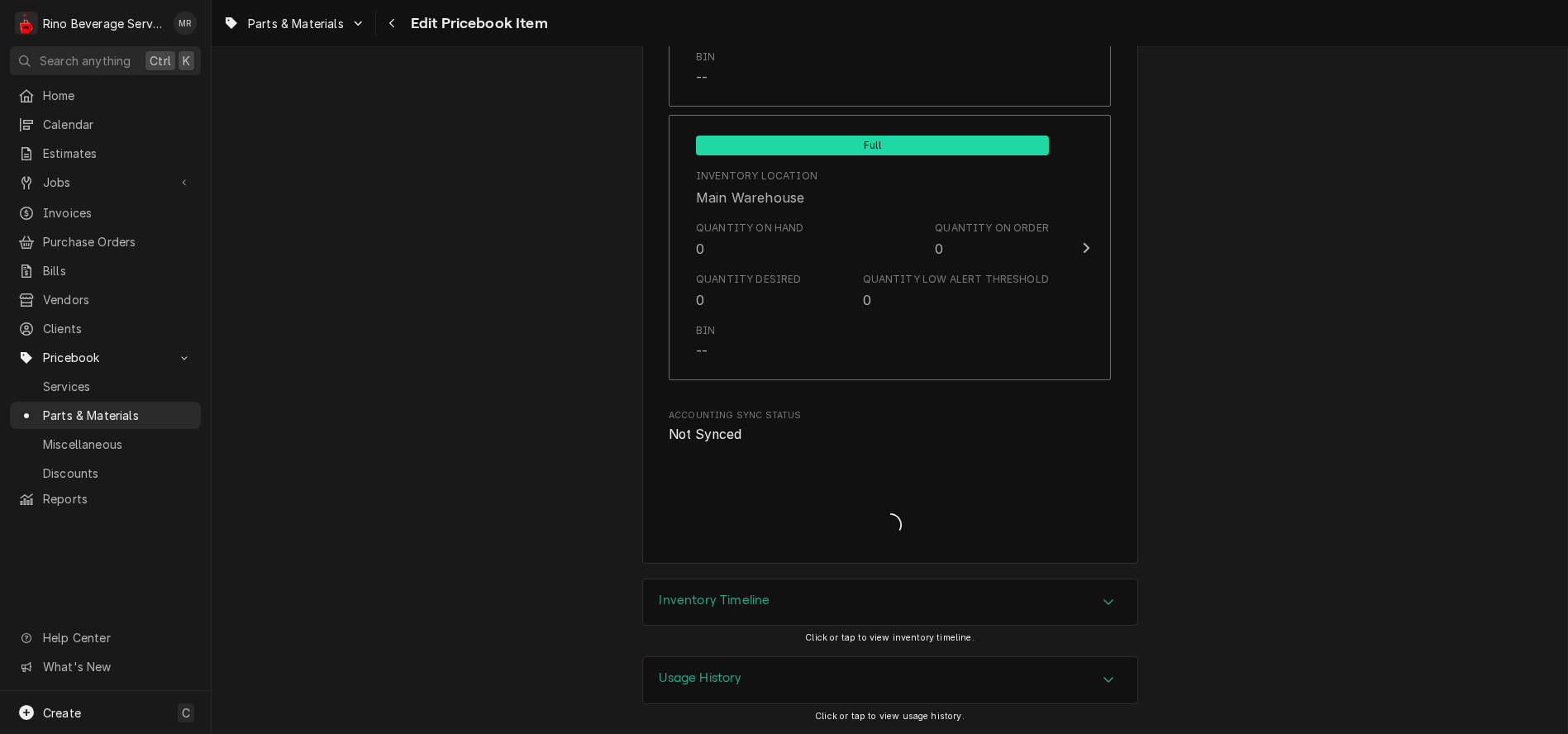
scroll to position [2016, 0]
type textarea "x"
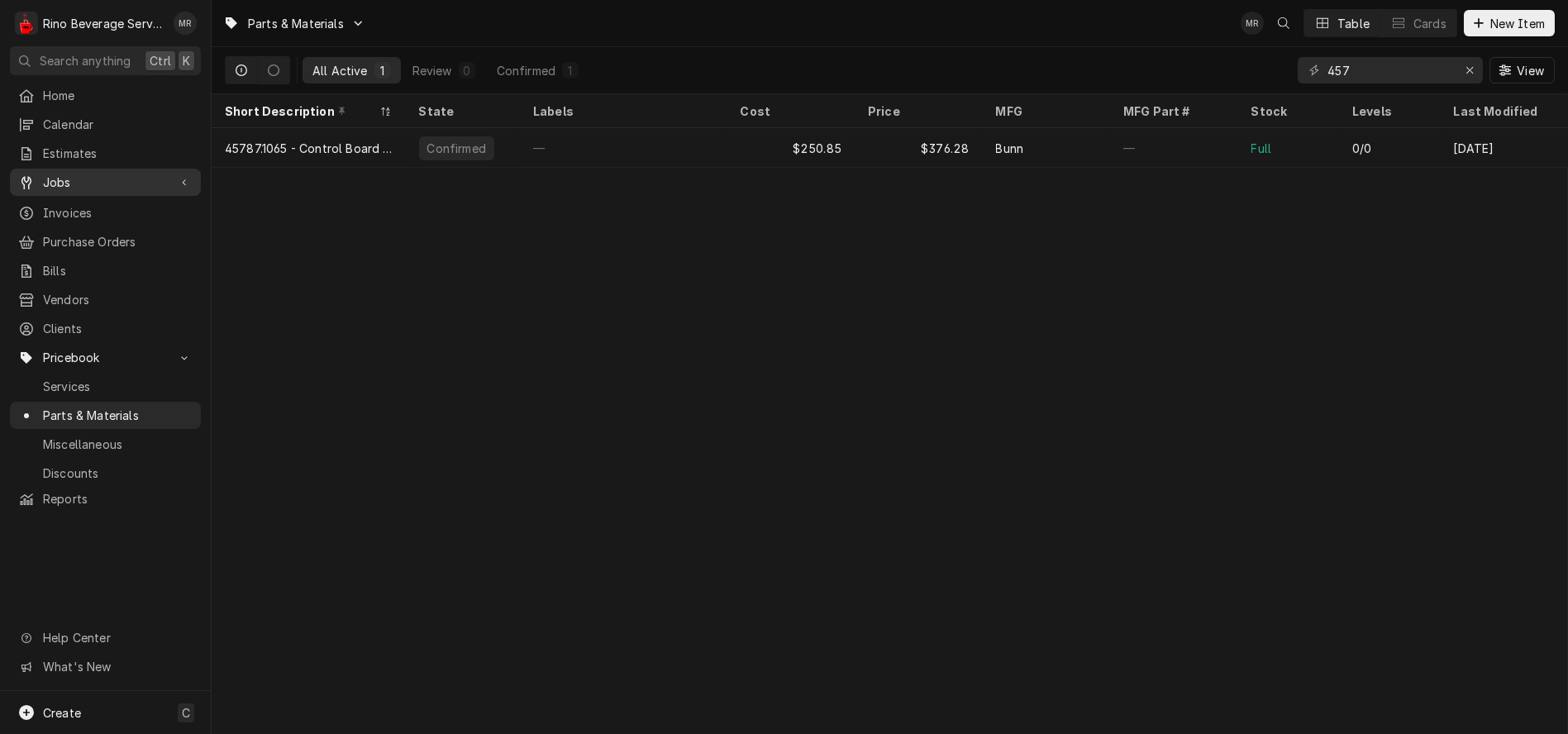
click at [67, 180] on span "Jobs" at bounding box center [104, 182] width 124 height 17
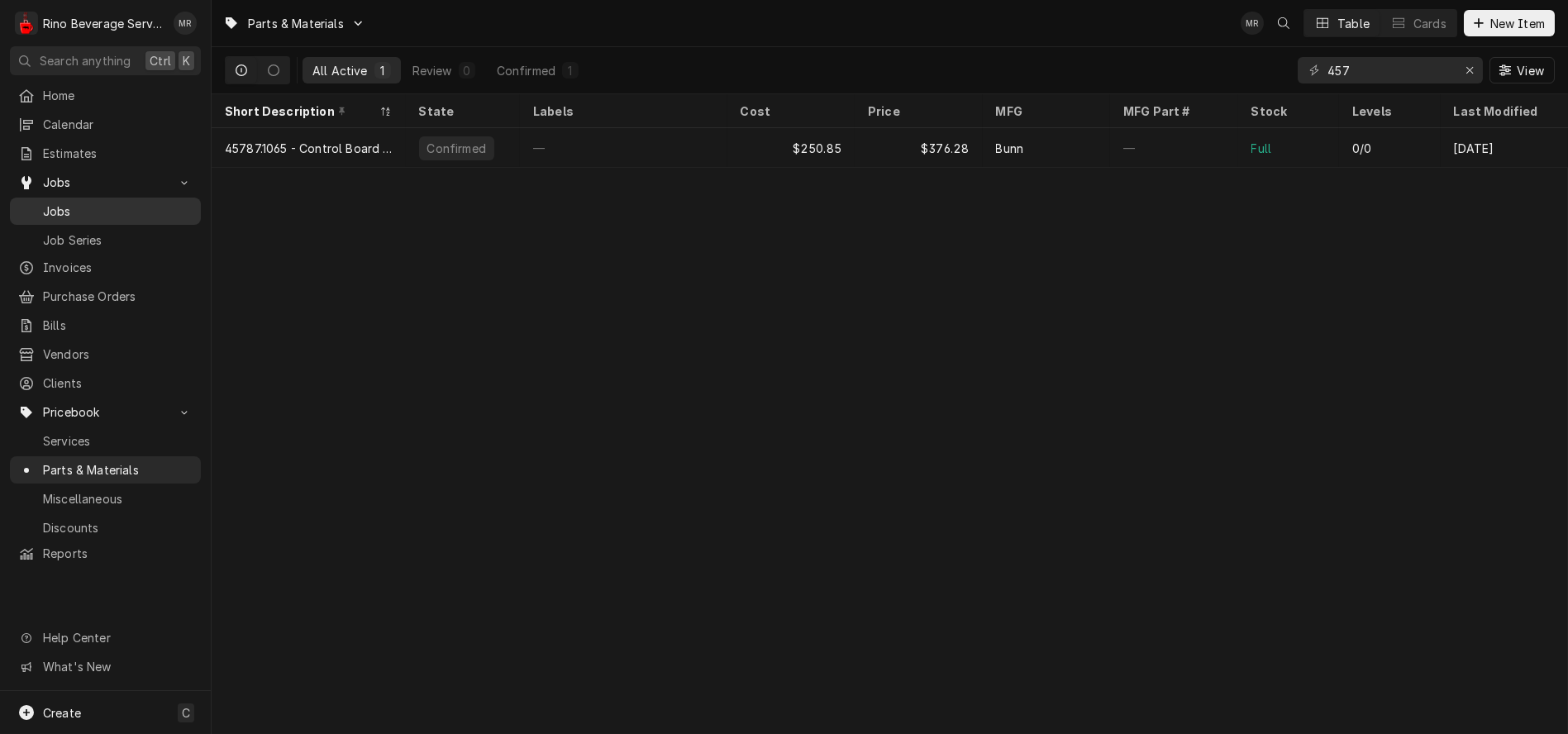
click at [73, 206] on span "Jobs" at bounding box center [117, 211] width 150 height 17
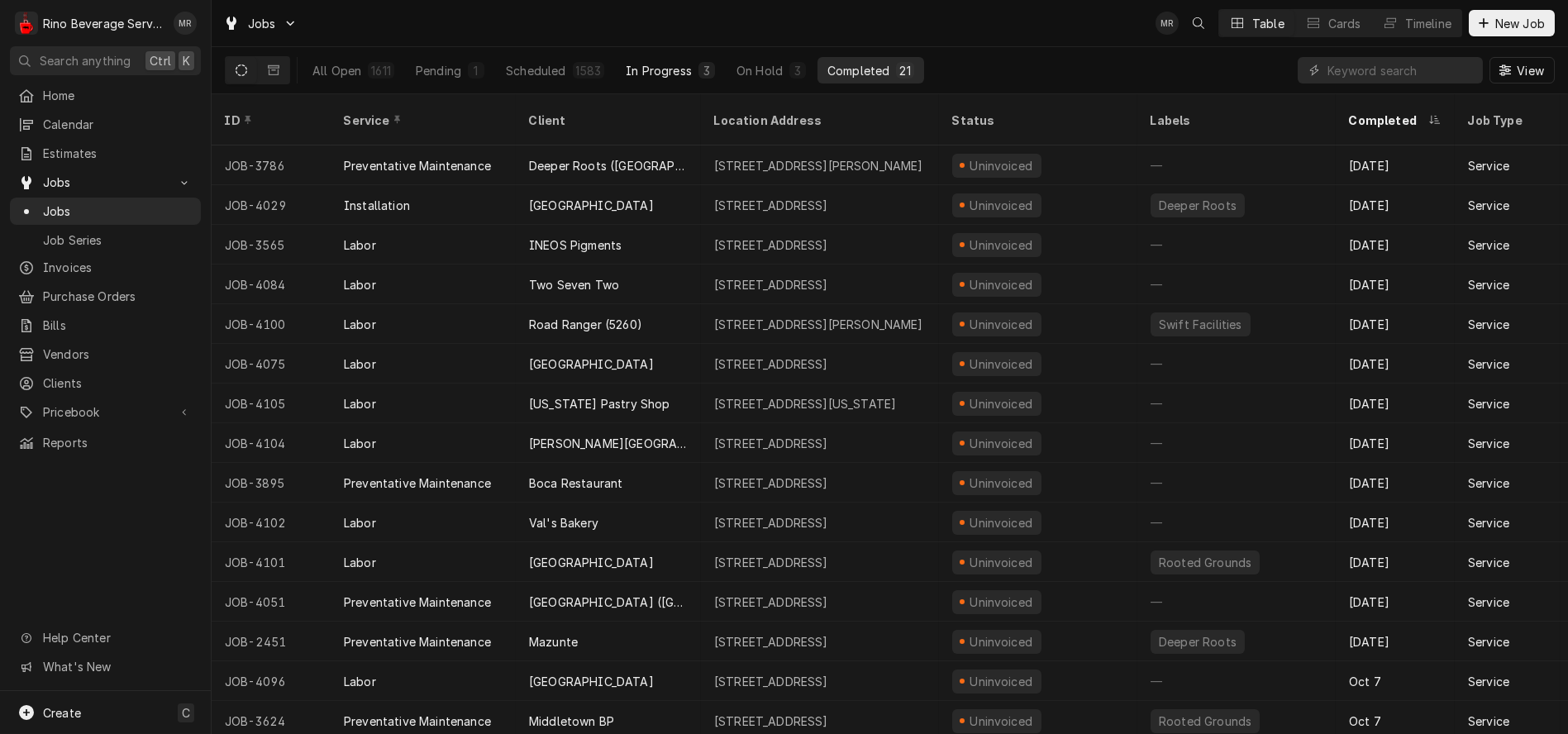
click at [642, 72] on div "In Progress" at bounding box center [659, 70] width 66 height 17
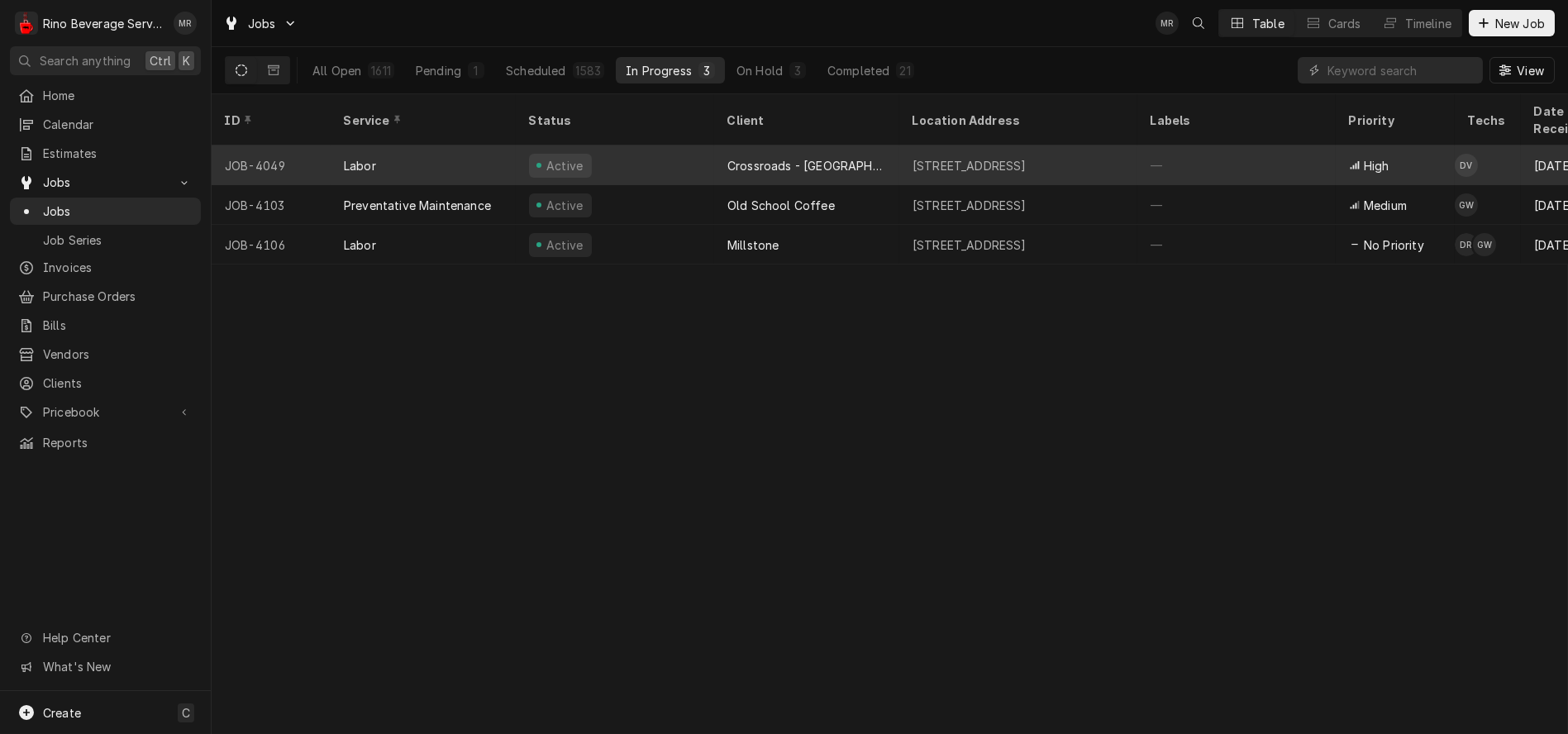
click at [699, 146] on div "Active" at bounding box center [615, 165] width 198 height 40
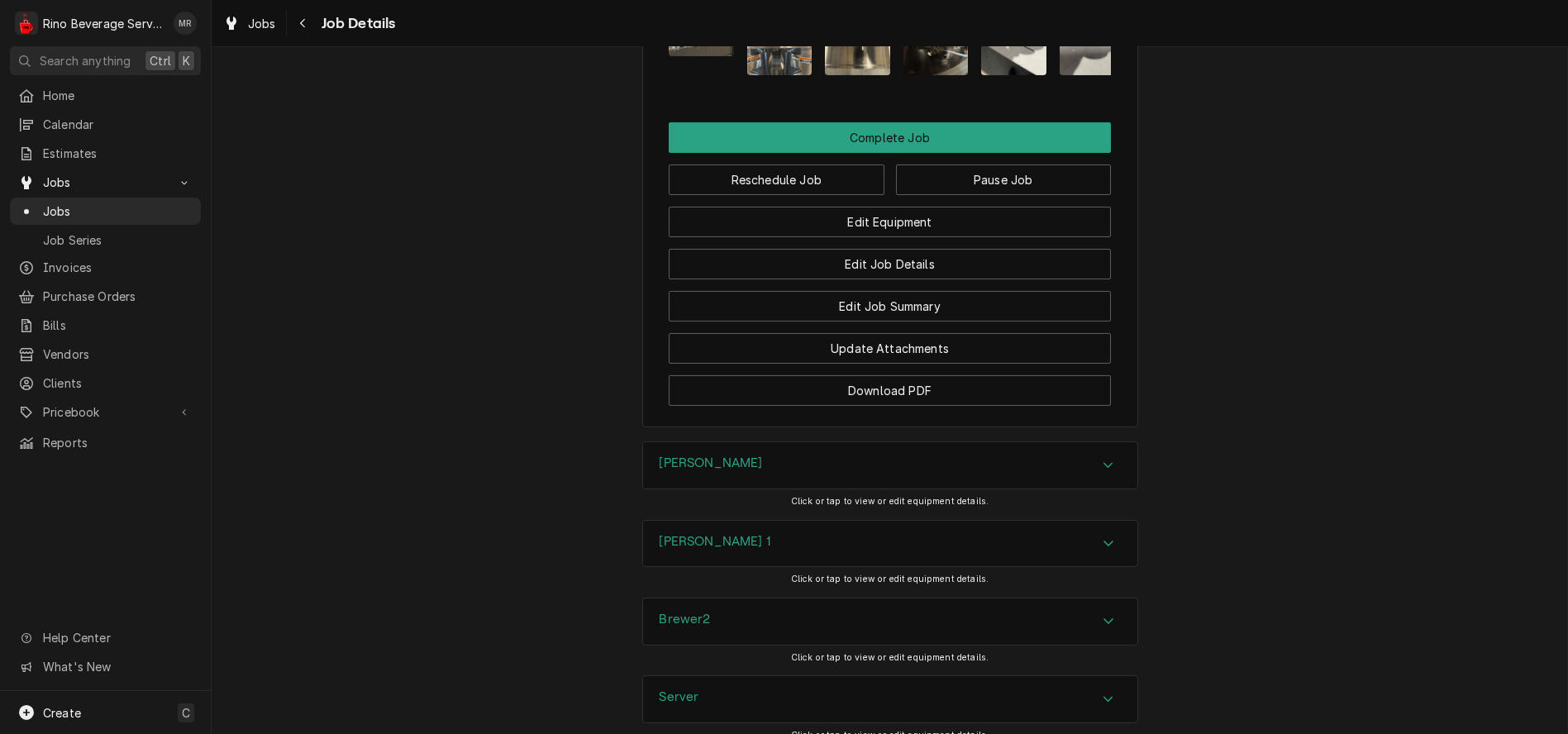
scroll to position [1653, 0]
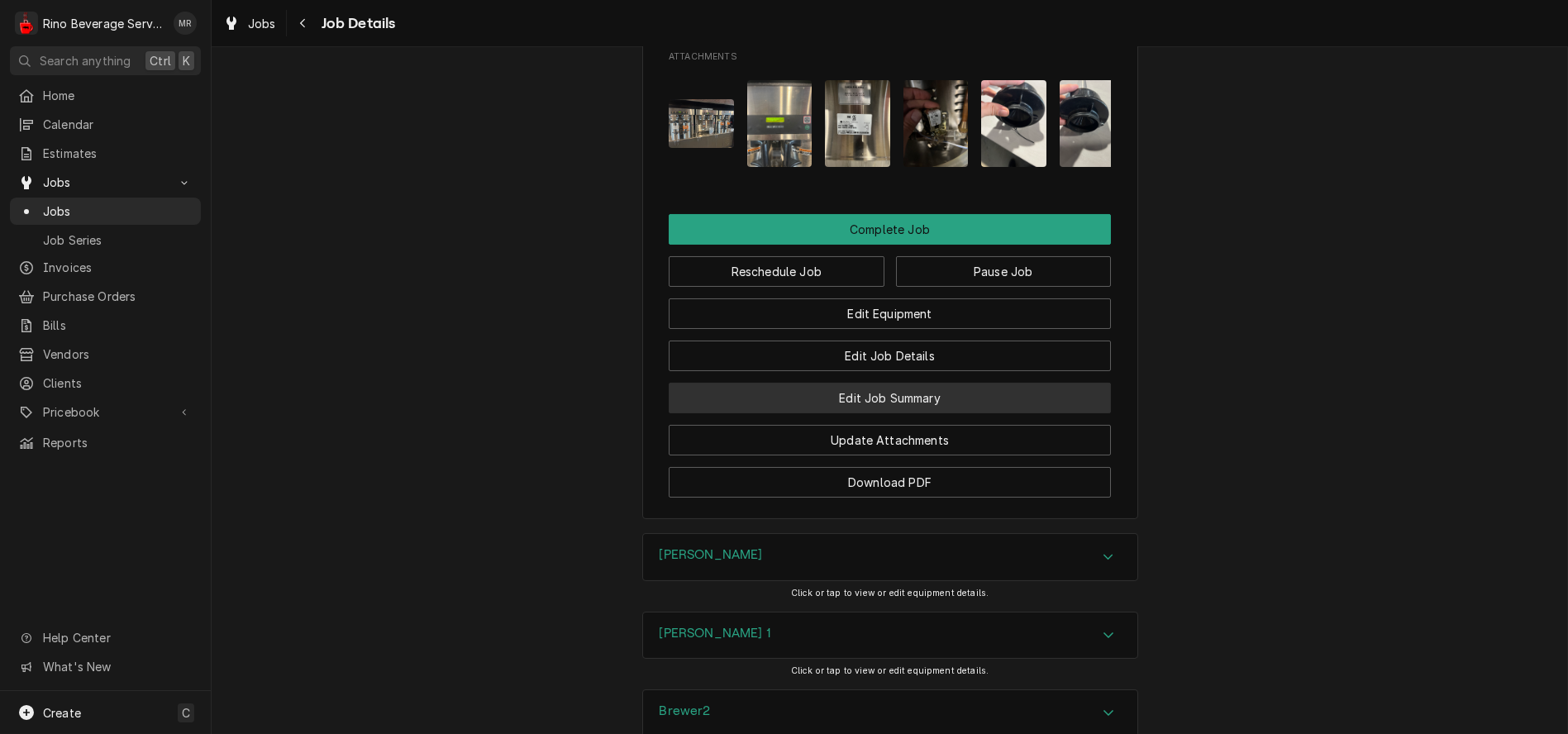
click at [785, 382] on button "Edit Job Summary" at bounding box center [889, 398] width 442 height 31
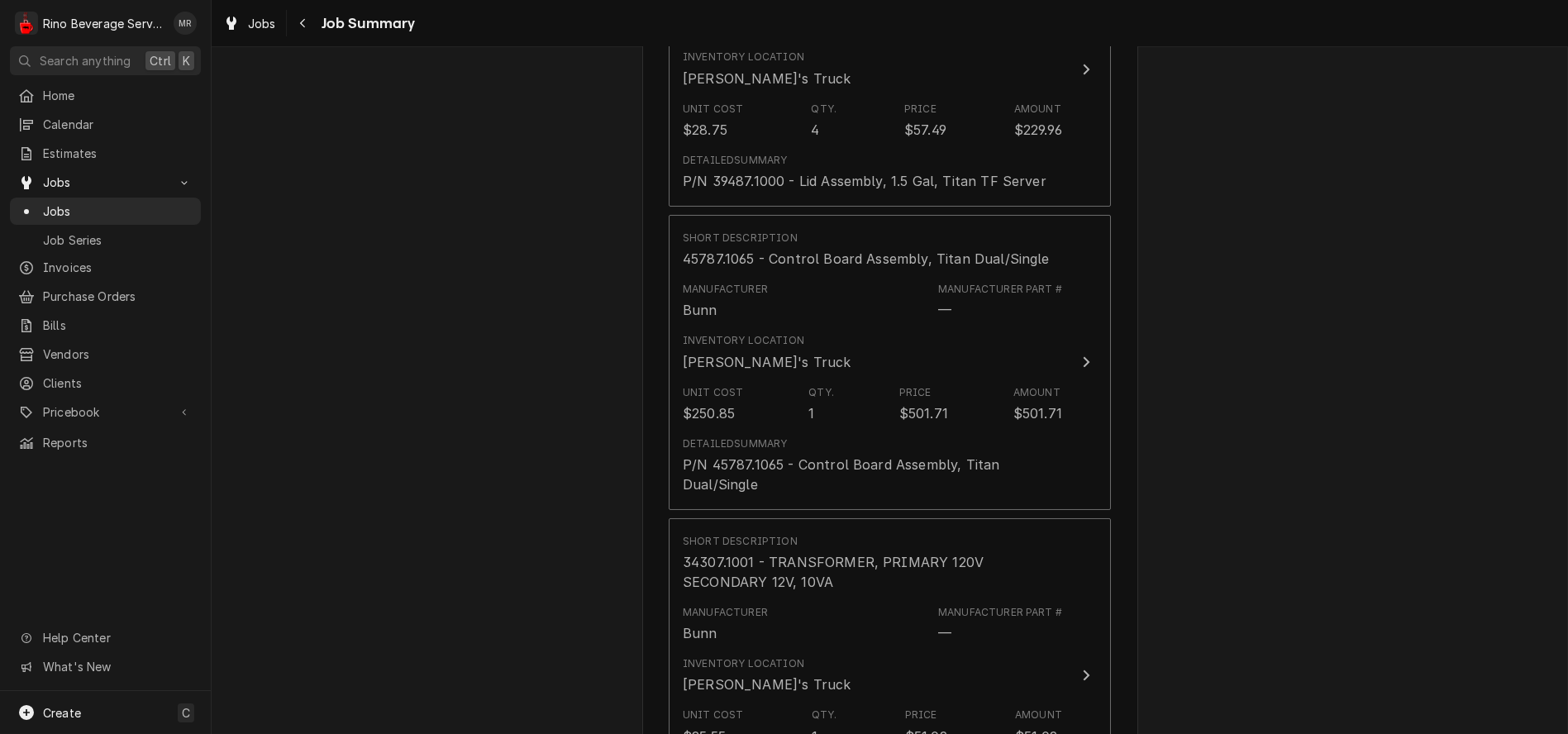
scroll to position [1469, 0]
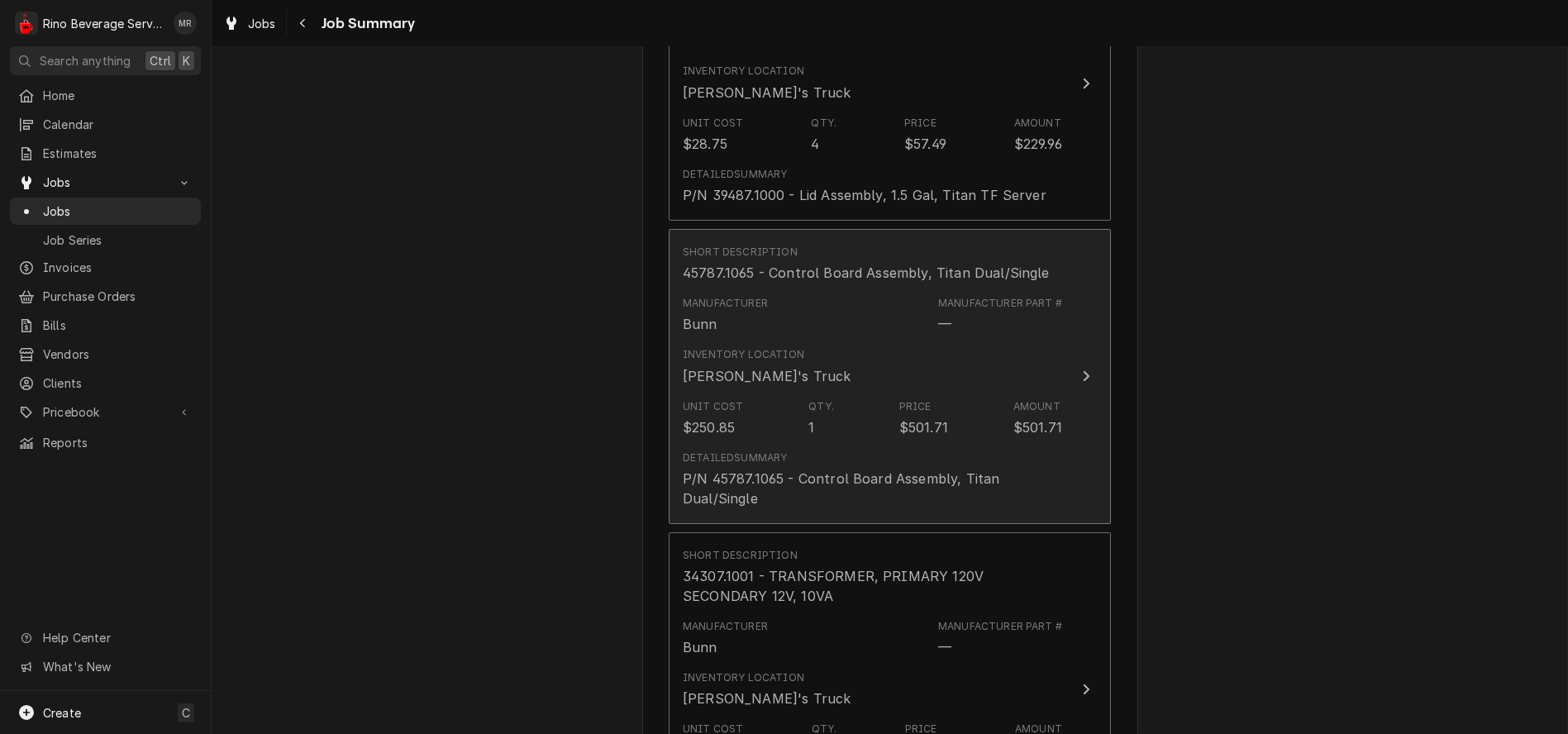
click at [785, 299] on div "Manufacturer Bunn Manufacturer Part # —" at bounding box center [873, 315] width 380 height 51
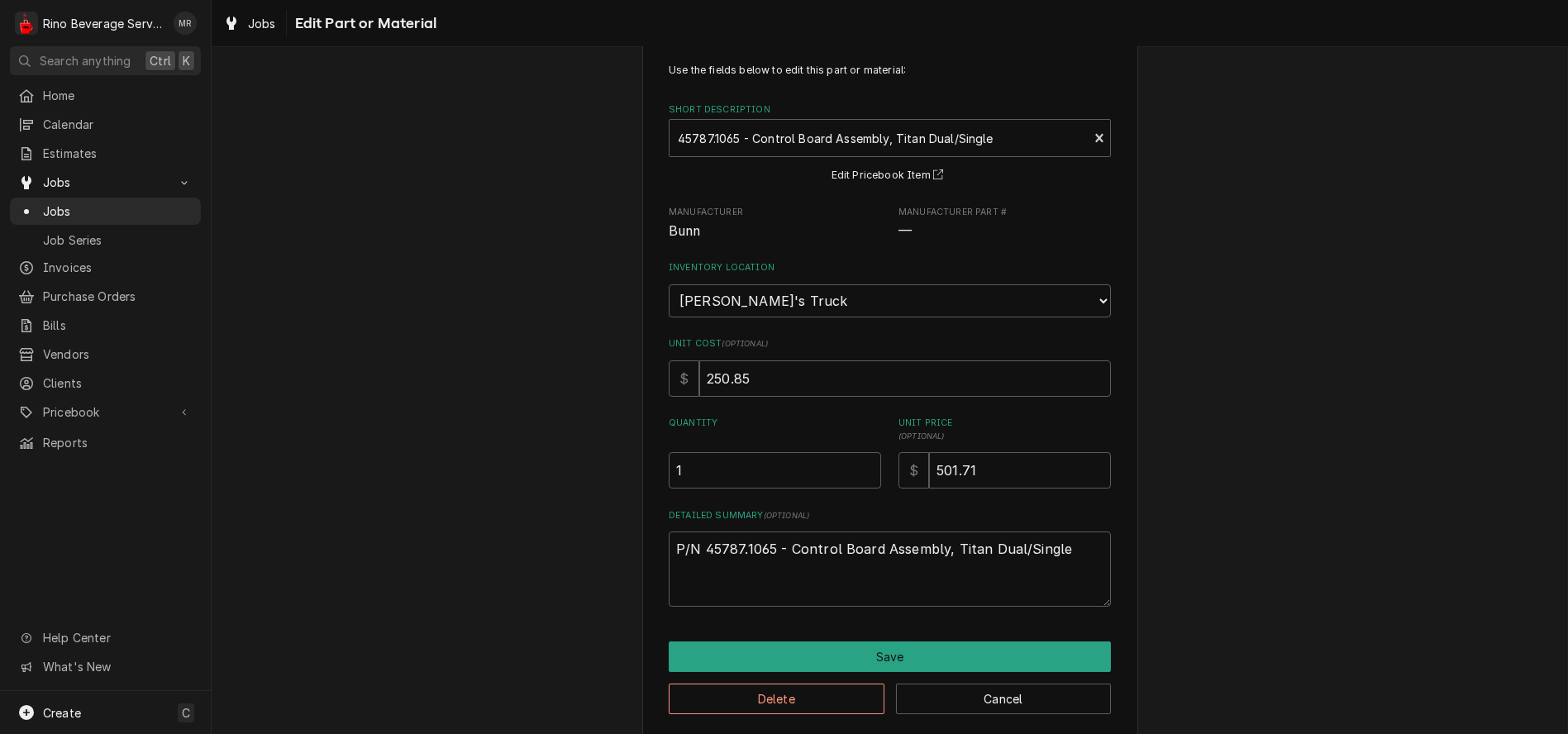
scroll to position [54, 0]
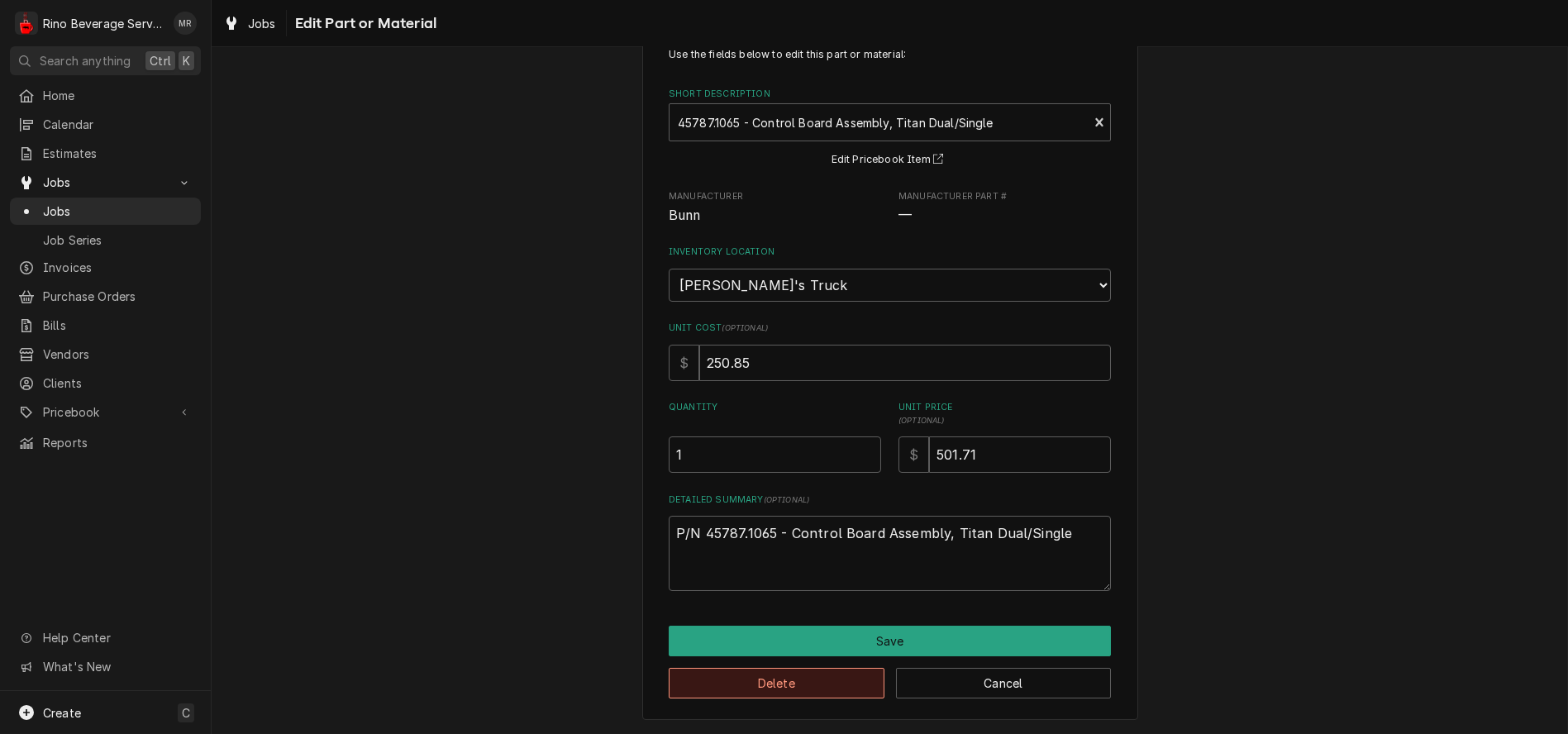
click at [810, 685] on button "Delete" at bounding box center [777, 683] width 216 height 31
type textarea "x"
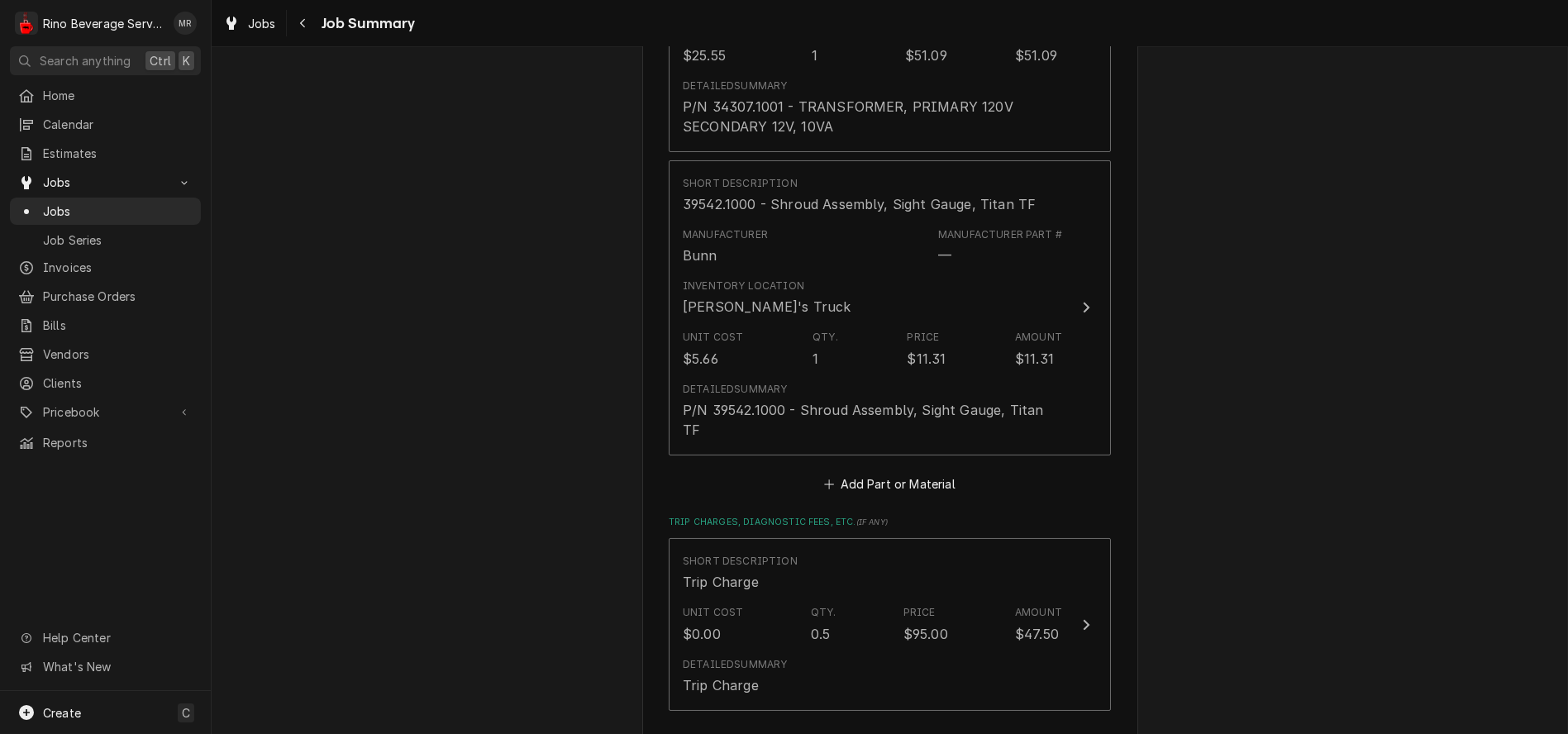
scroll to position [1857, 0]
click at [908, 476] on button "Add Part or Material" at bounding box center [890, 487] width 136 height 23
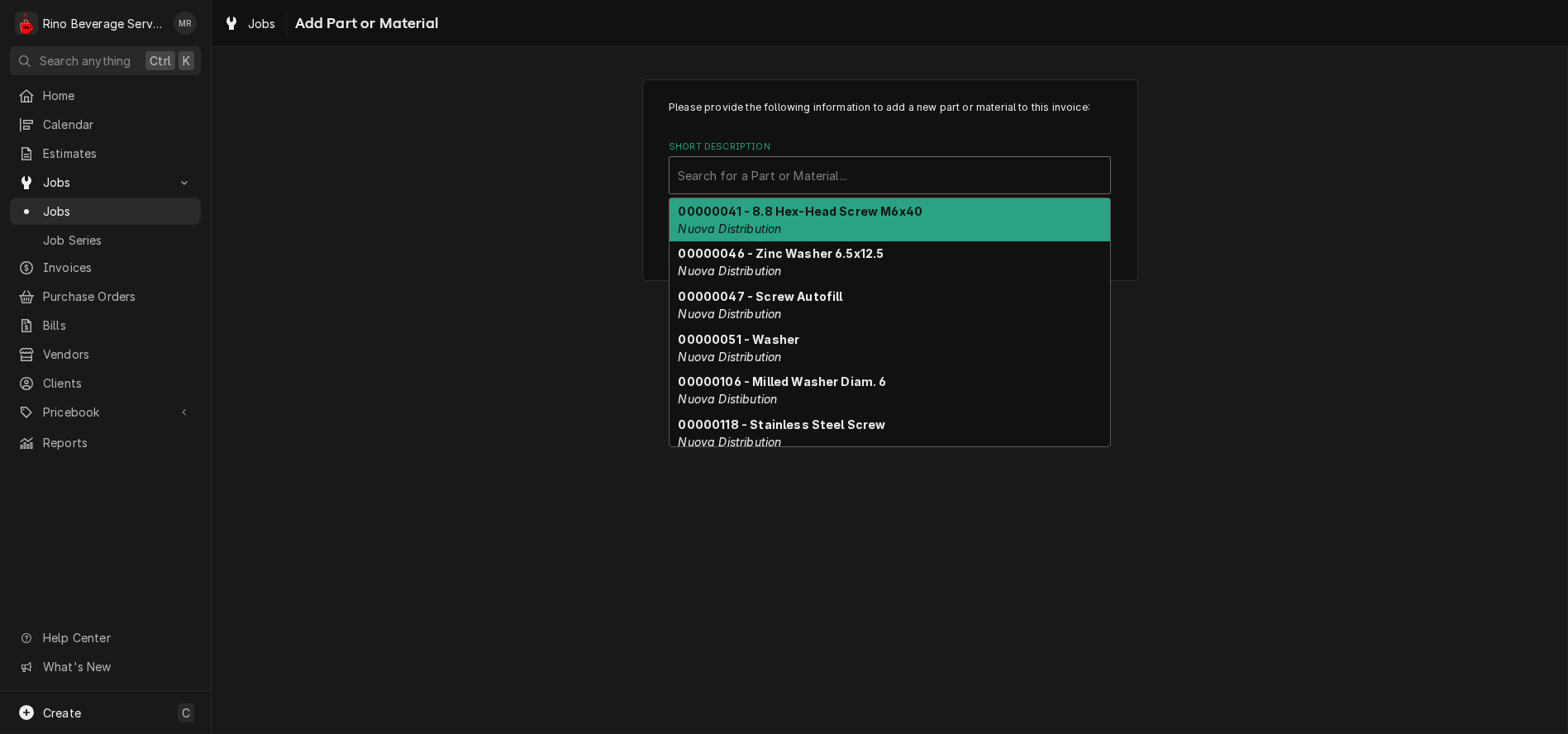
click at [809, 174] on div "Short Description" at bounding box center [889, 175] width 424 height 30
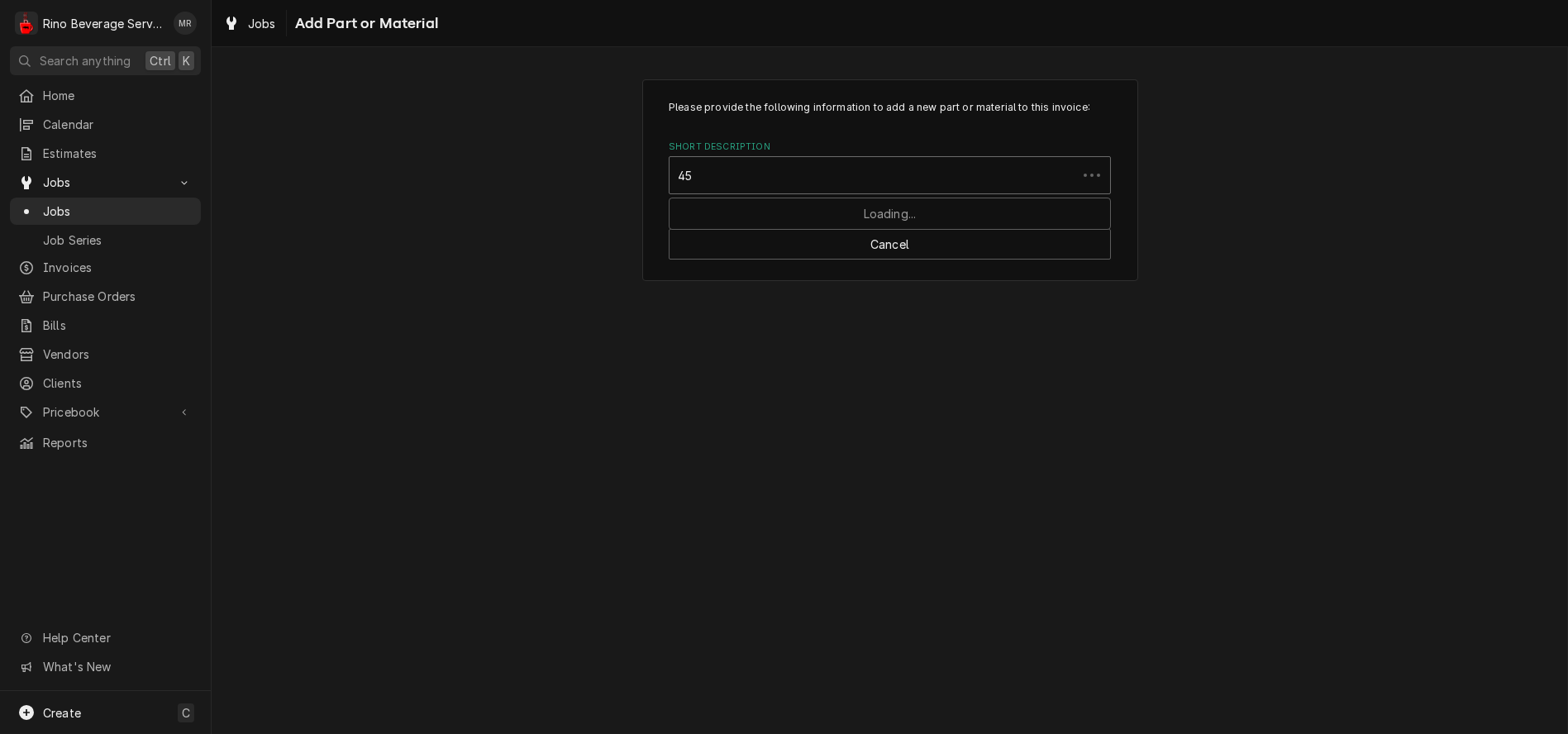
type input "457"
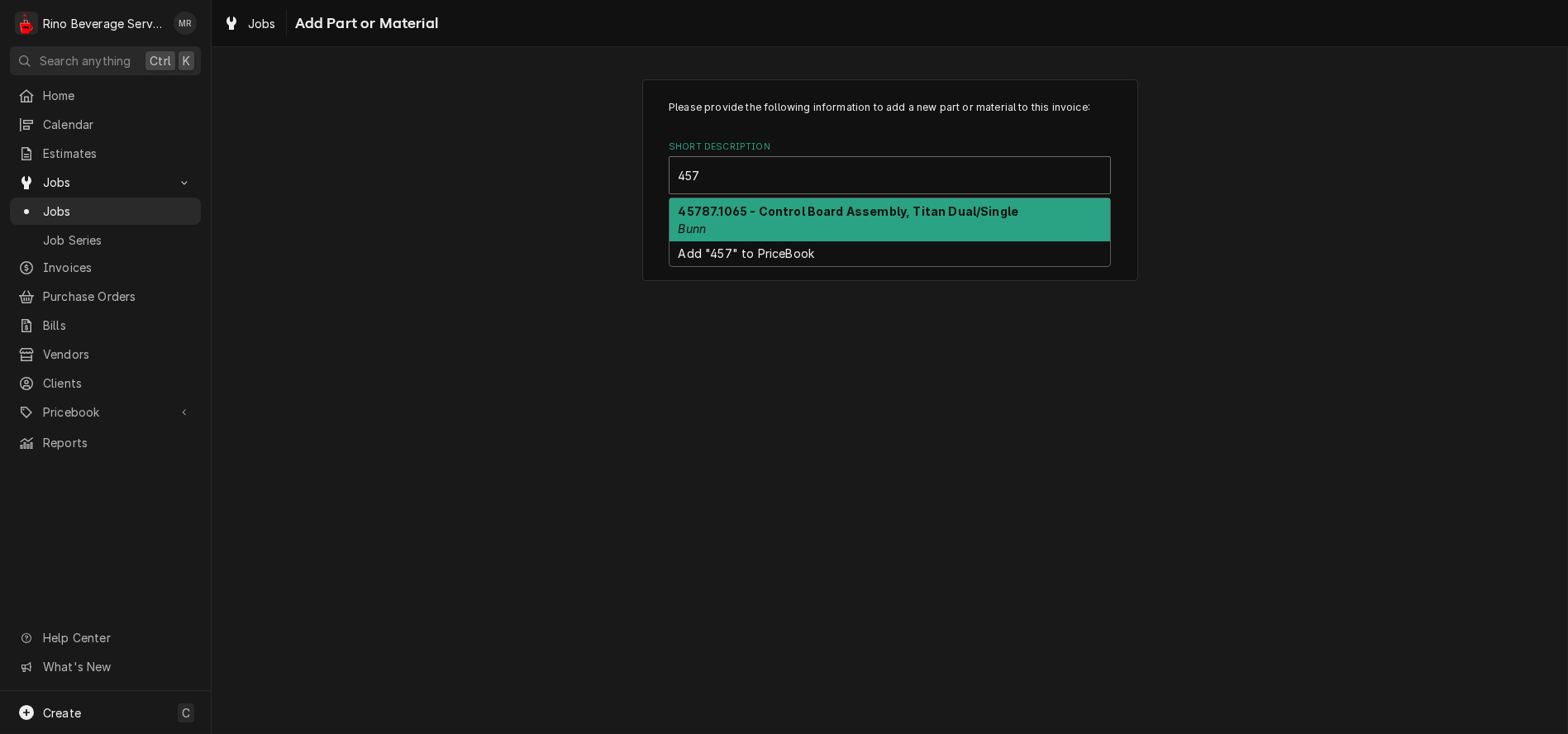
click at [813, 214] on strong "45787.1065 - Control Board Assembly, Titan Dual/Single" at bounding box center [849, 211] width 341 height 14
type textarea "x"
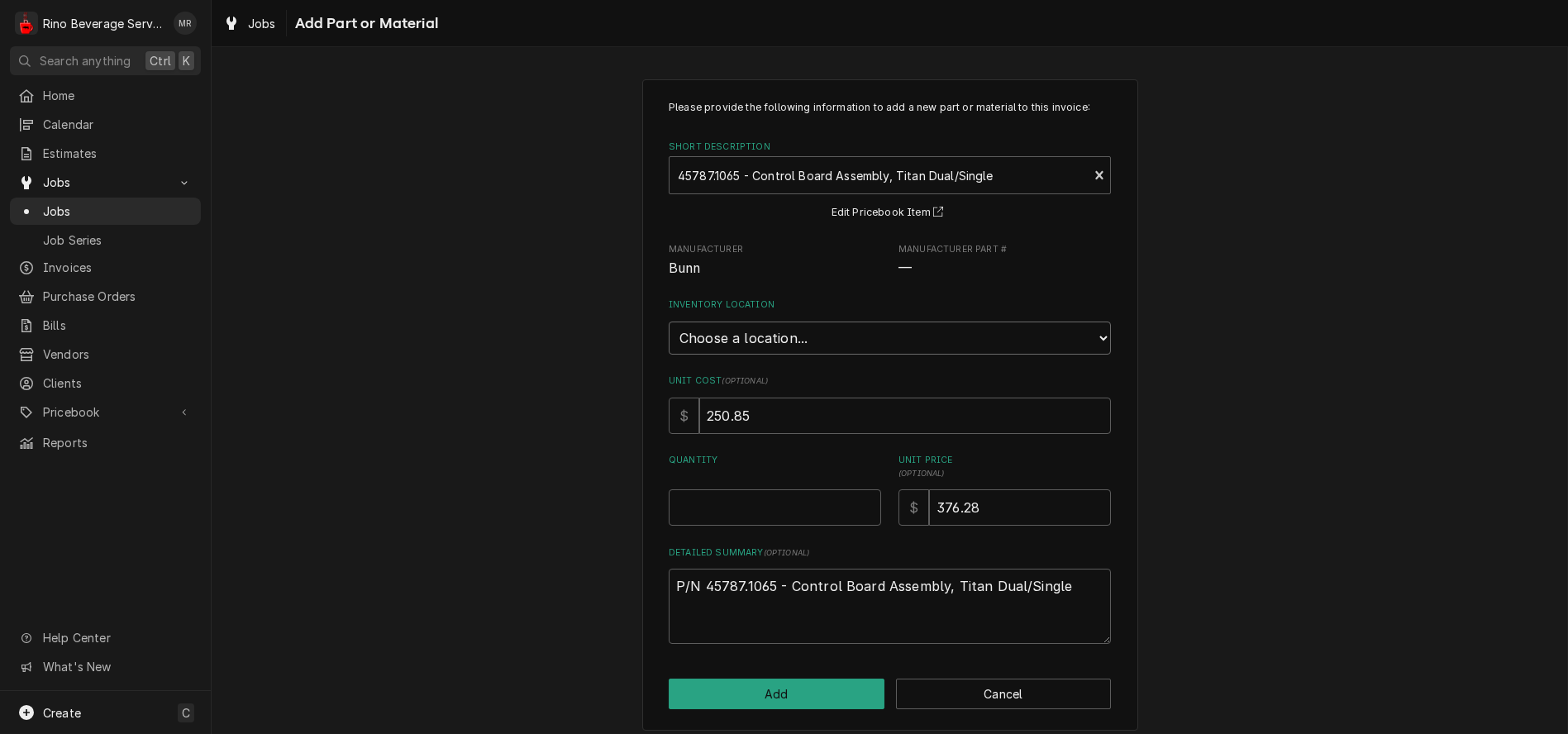
click at [799, 338] on select "Choose a location... Damon's Truck Dane's Truck Graham's Truck Main Warehouse" at bounding box center [889, 338] width 442 height 33
select select "157"
click at [669, 322] on select "Choose a location... Damon's Truck Dane's Truck Graham's Truck Main Warehouse" at bounding box center [889, 338] width 442 height 33
type textarea "x"
type input "0.5"
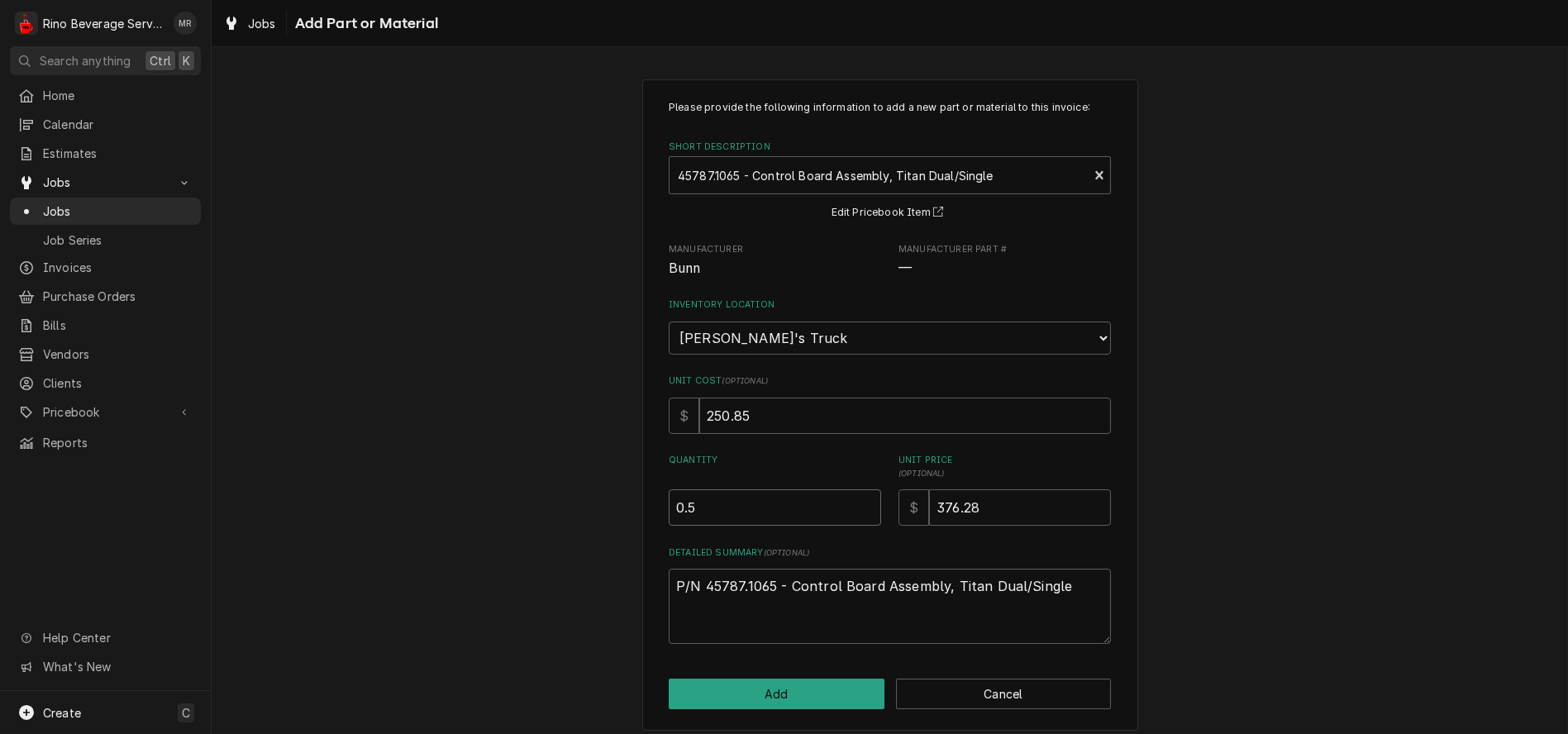
click at [859, 501] on input "0.5" at bounding box center [775, 508] width 213 height 36
type textarea "x"
type input "1"
click at [859, 501] on input "1" at bounding box center [775, 508] width 213 height 36
click at [817, 685] on button "Add" at bounding box center [777, 694] width 216 height 31
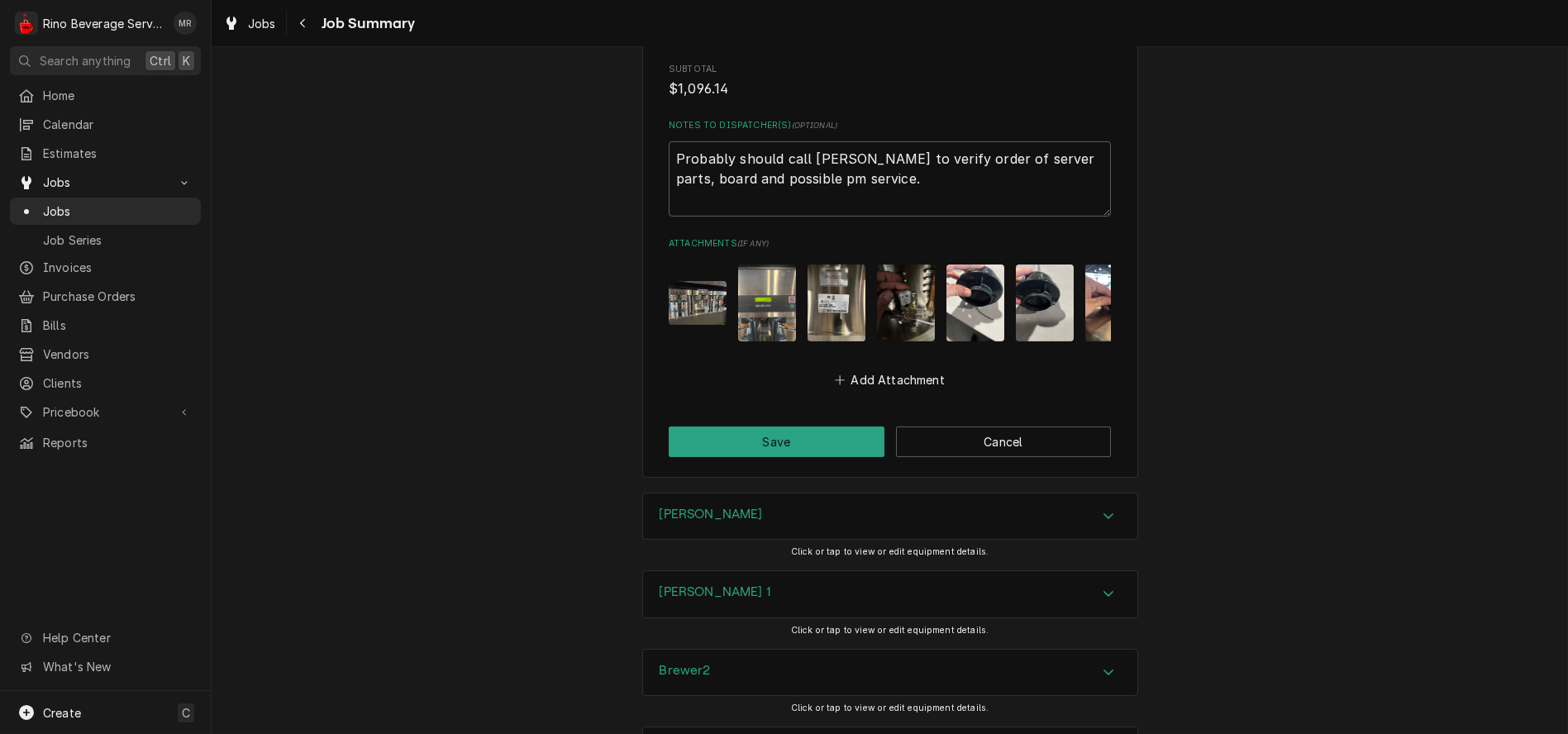
scroll to position [2909, 0]
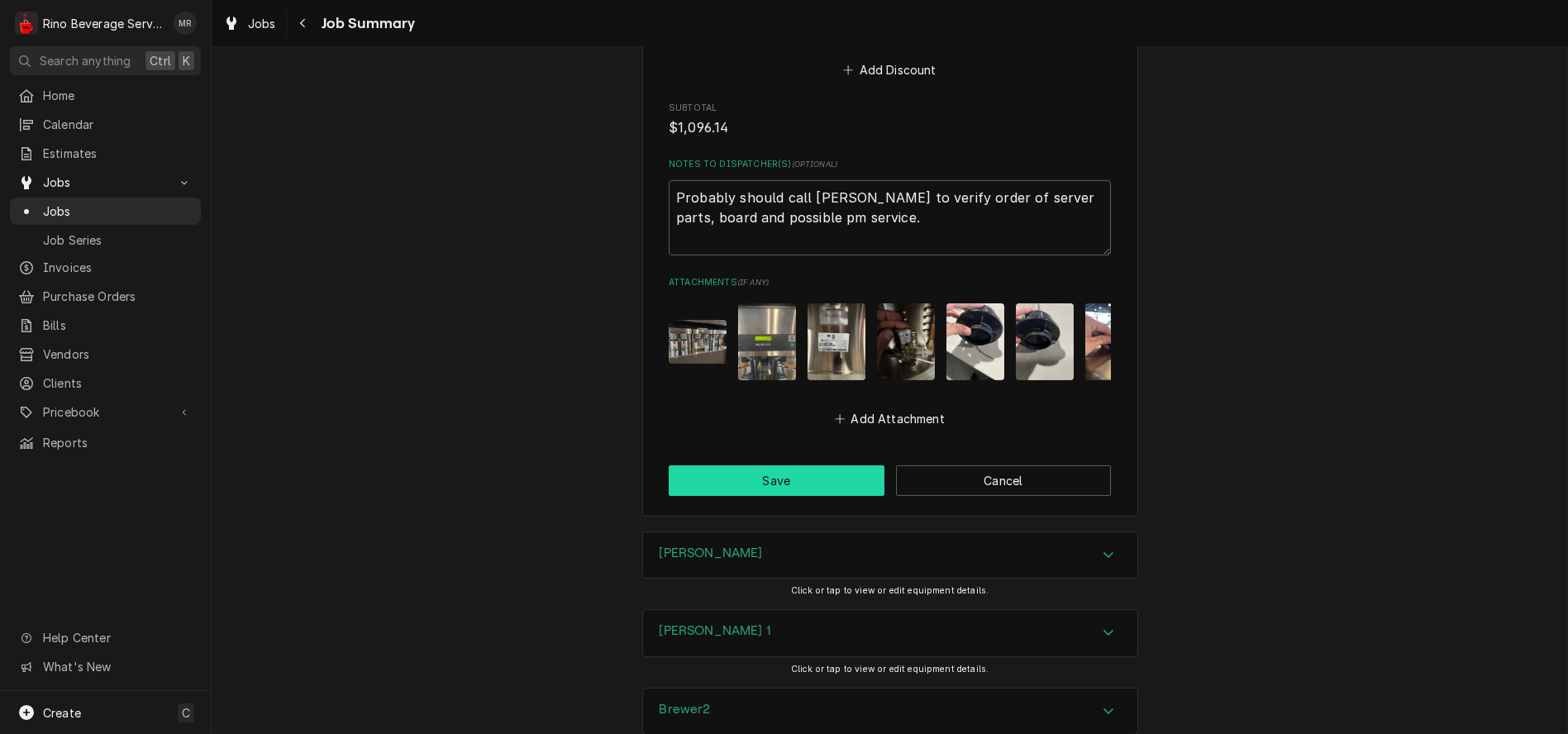
click at [732, 475] on button "Save" at bounding box center [777, 481] width 216 height 31
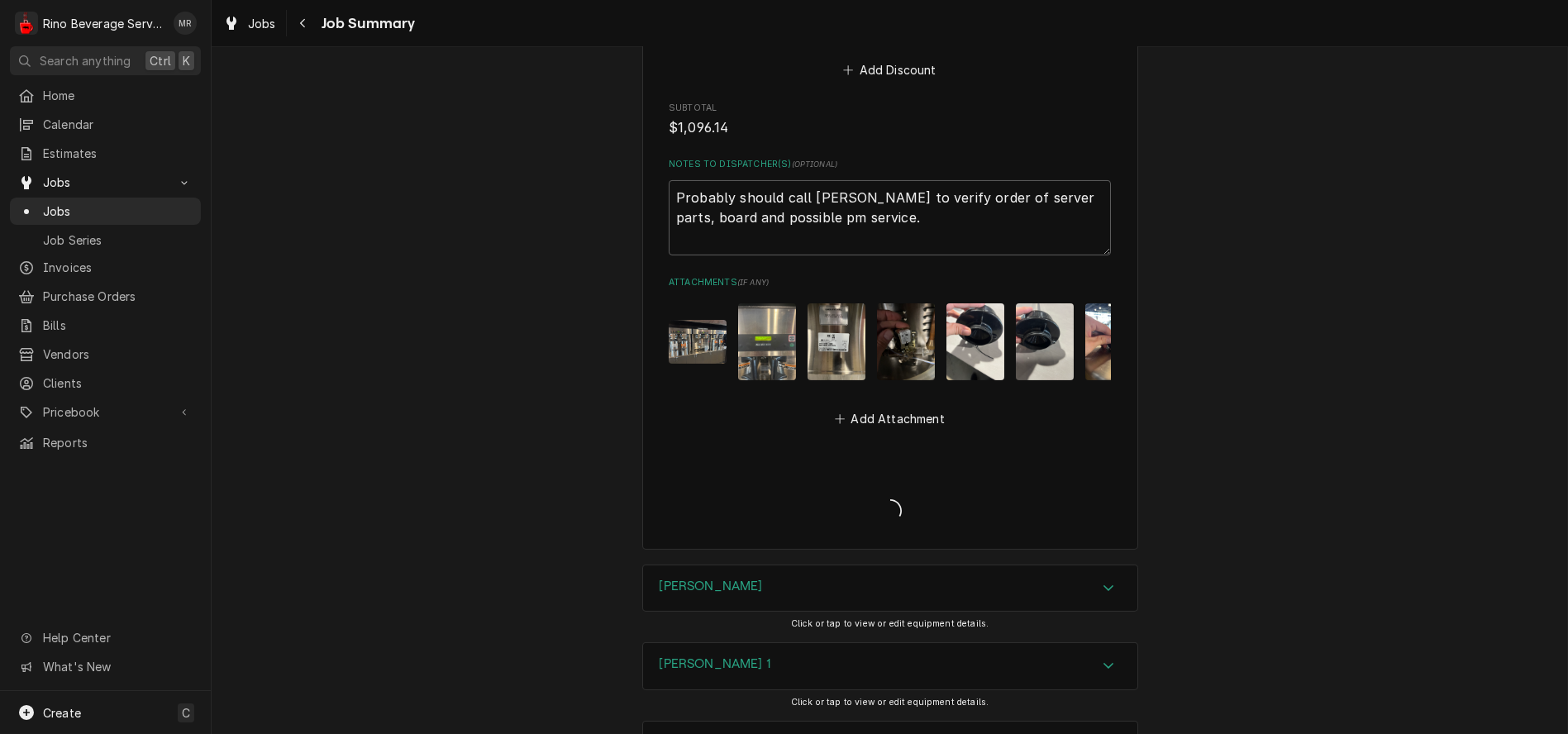
type textarea "x"
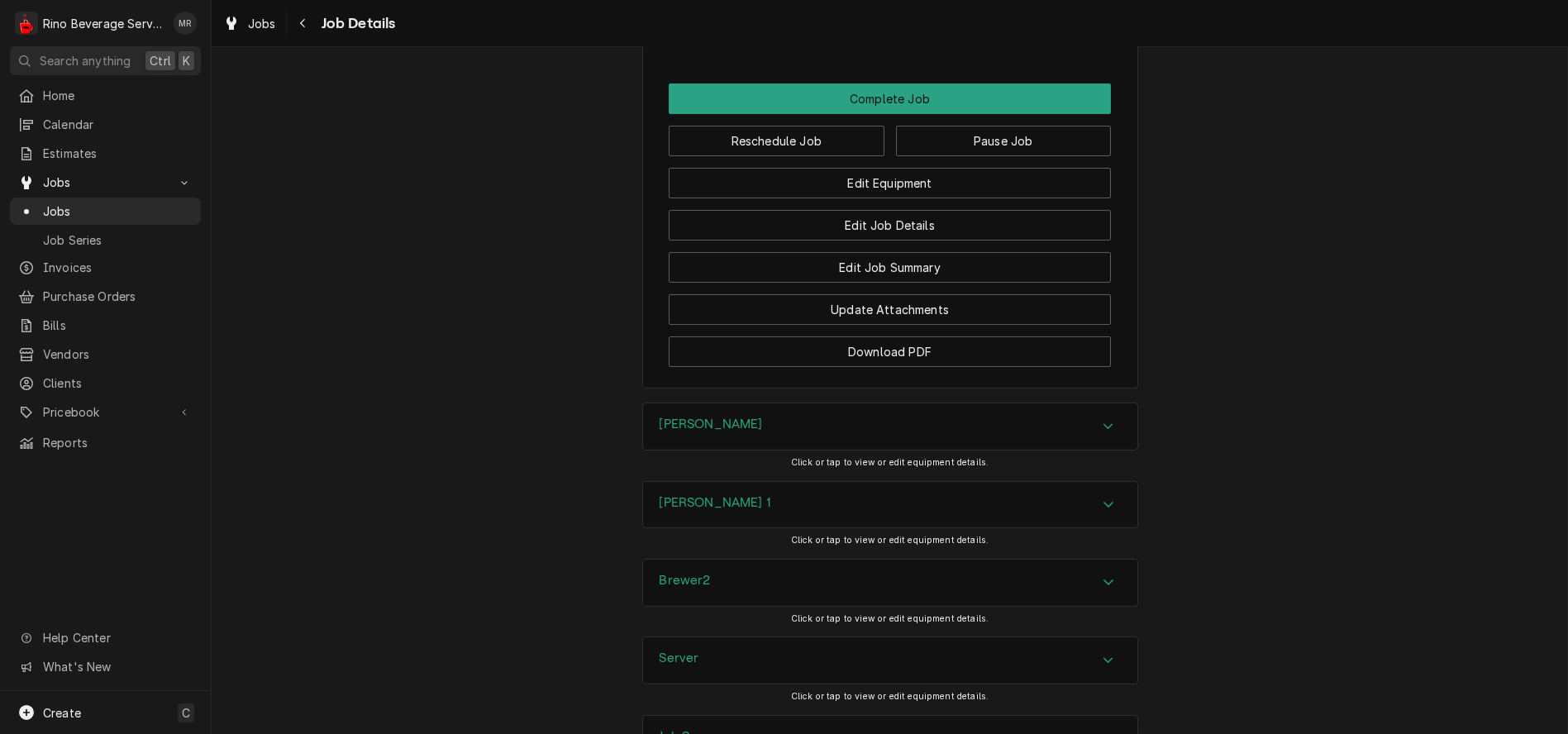
scroll to position [1899, 0]
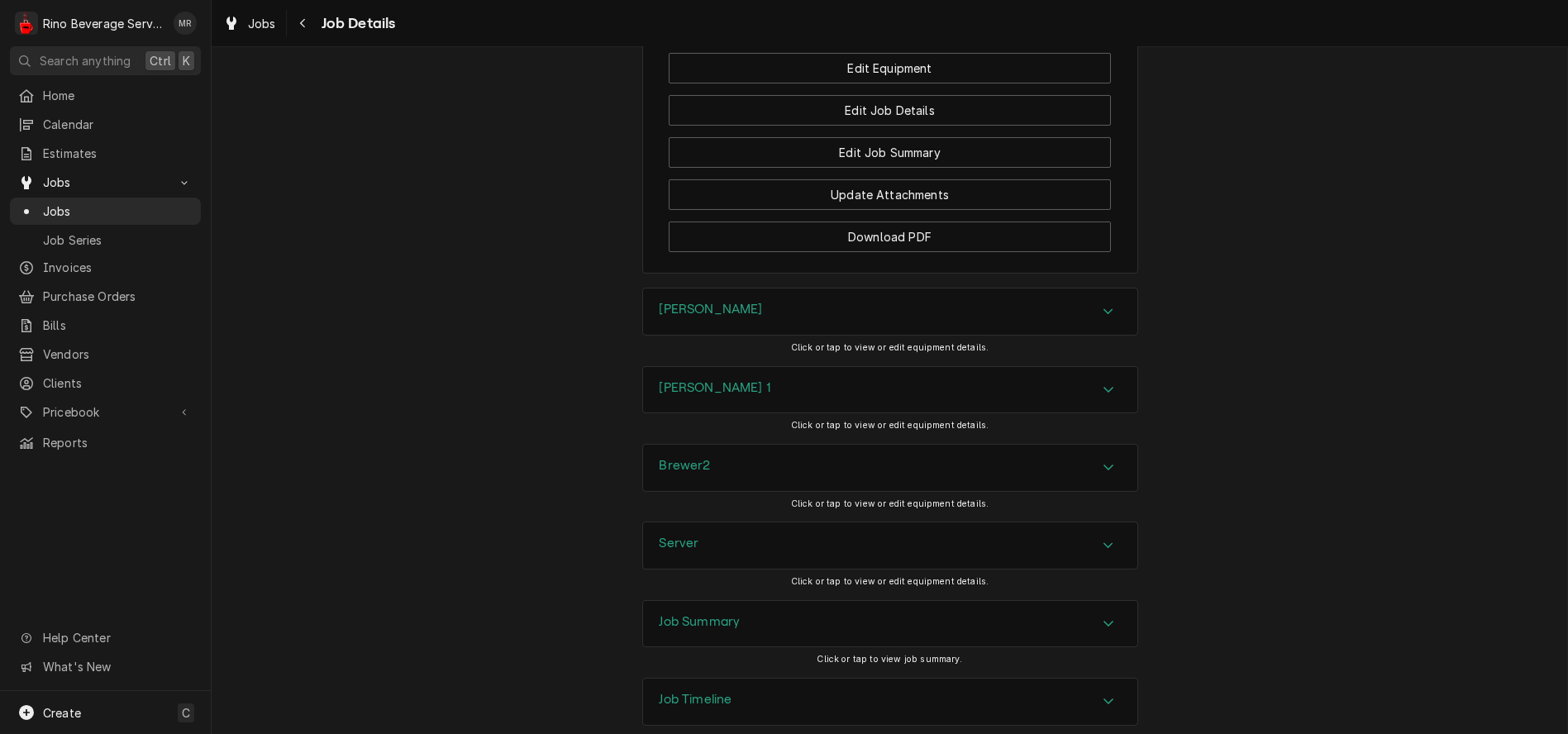
click at [685, 614] on div "Job Summary" at bounding box center [700, 624] width 81 height 20
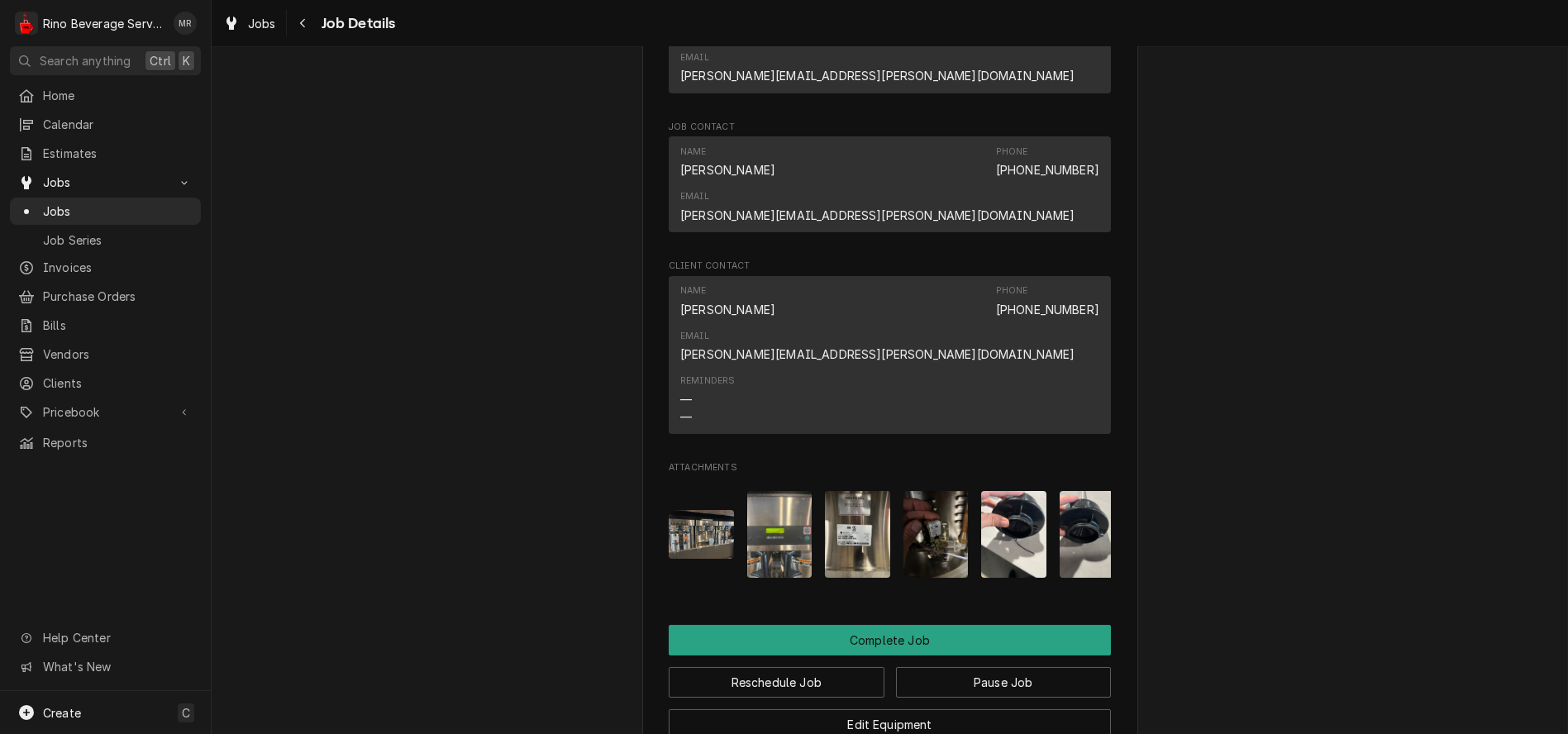
scroll to position [0, 0]
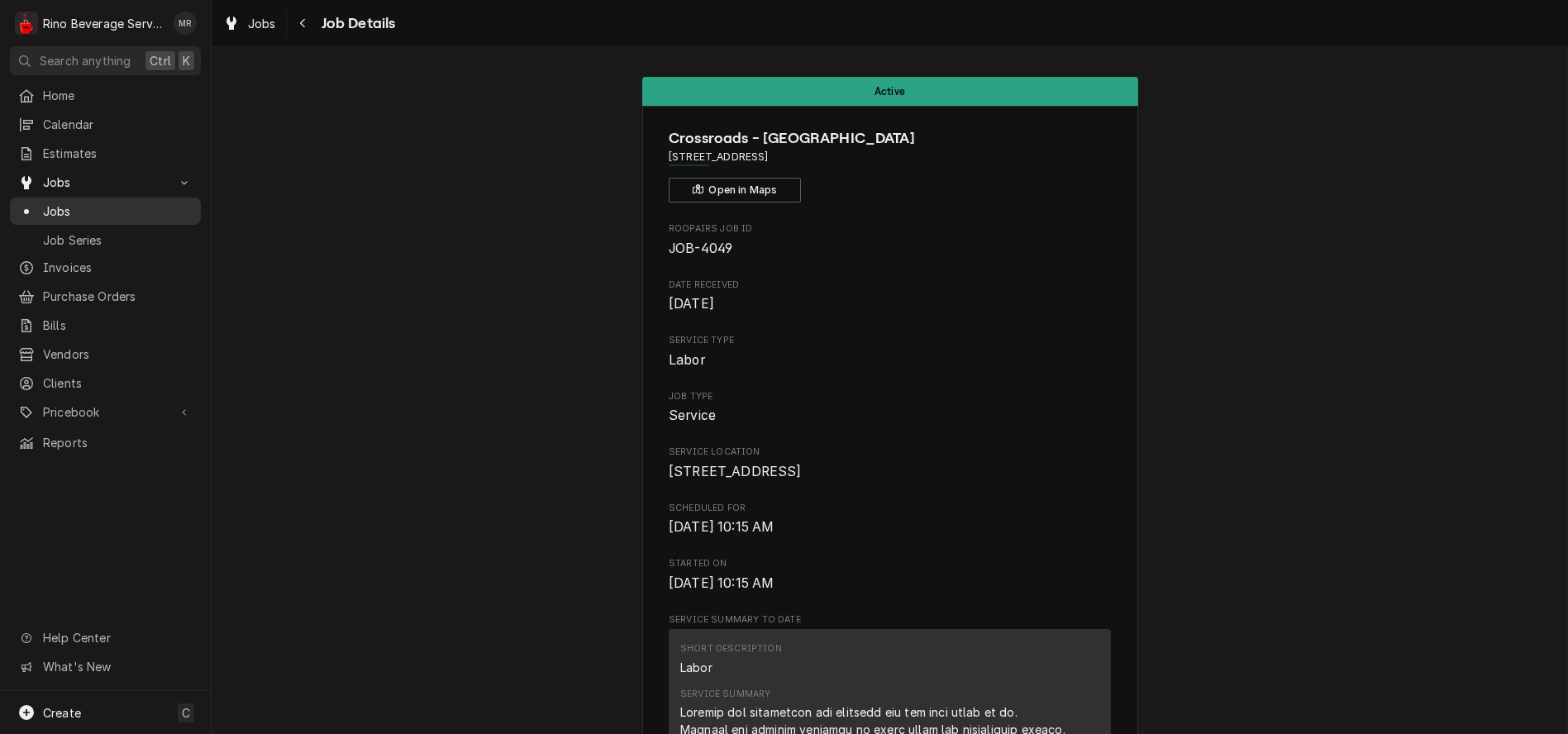
click at [118, 203] on span "Jobs" at bounding box center [117, 211] width 150 height 17
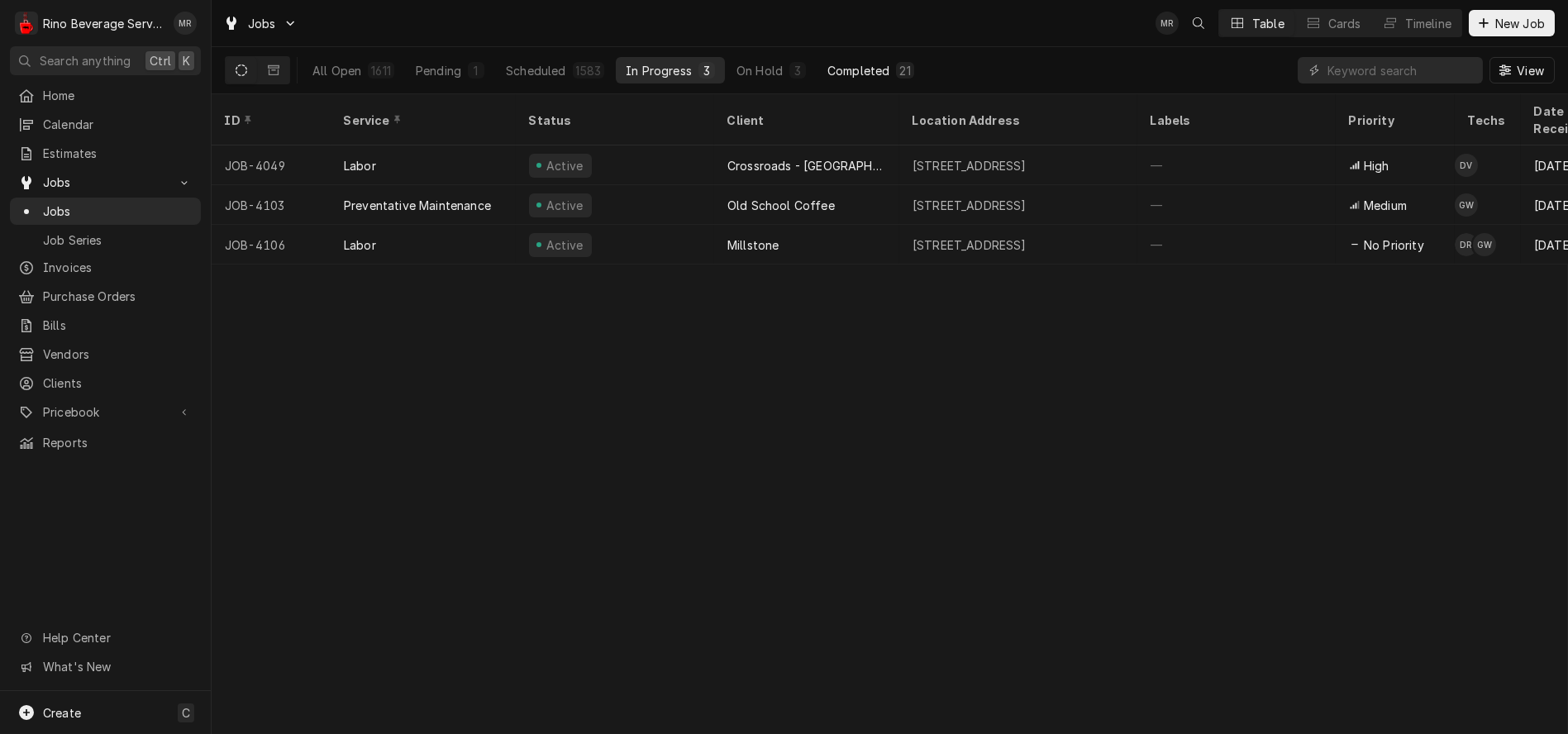
click at [836, 67] on div "Completed" at bounding box center [858, 70] width 62 height 17
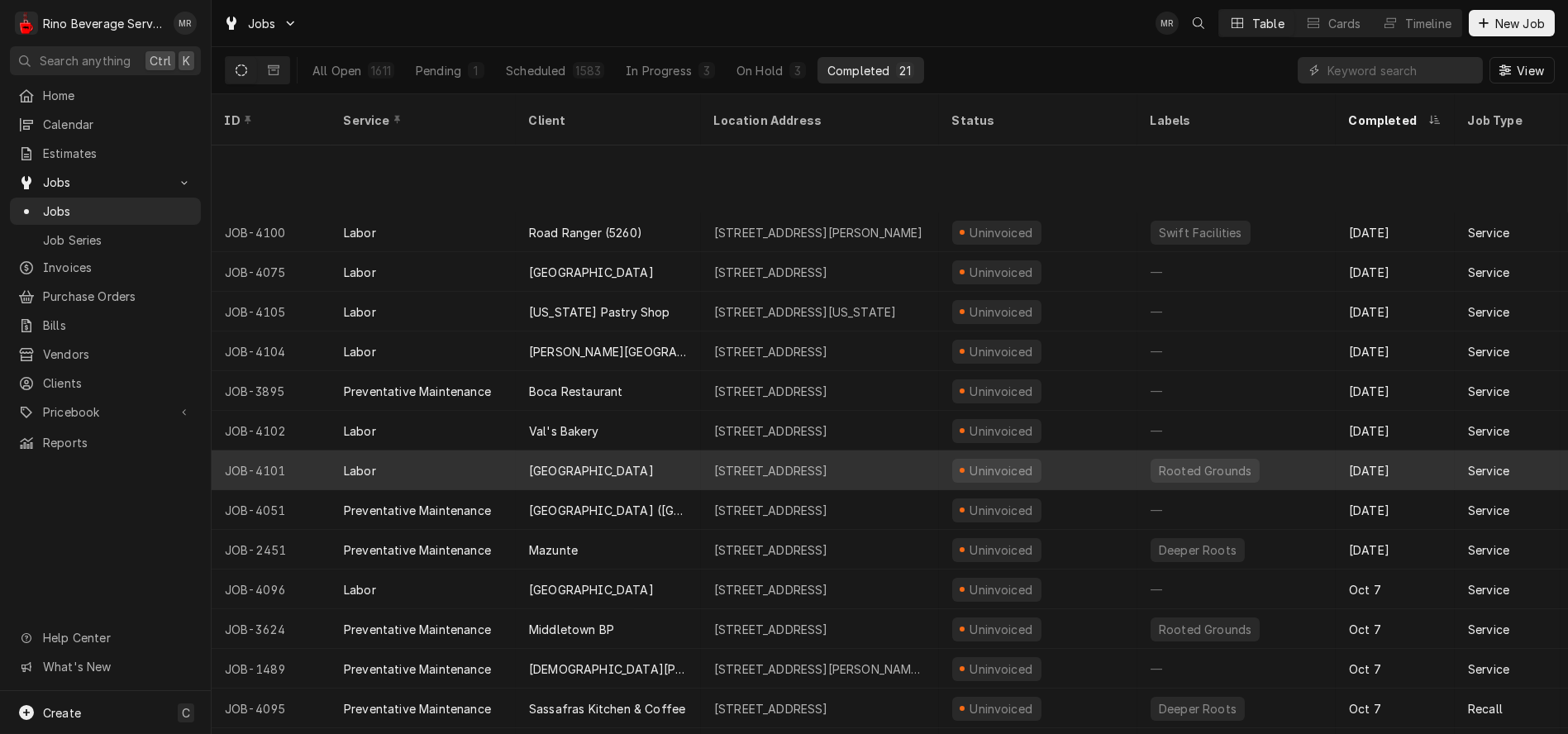
scroll to position [238, 0]
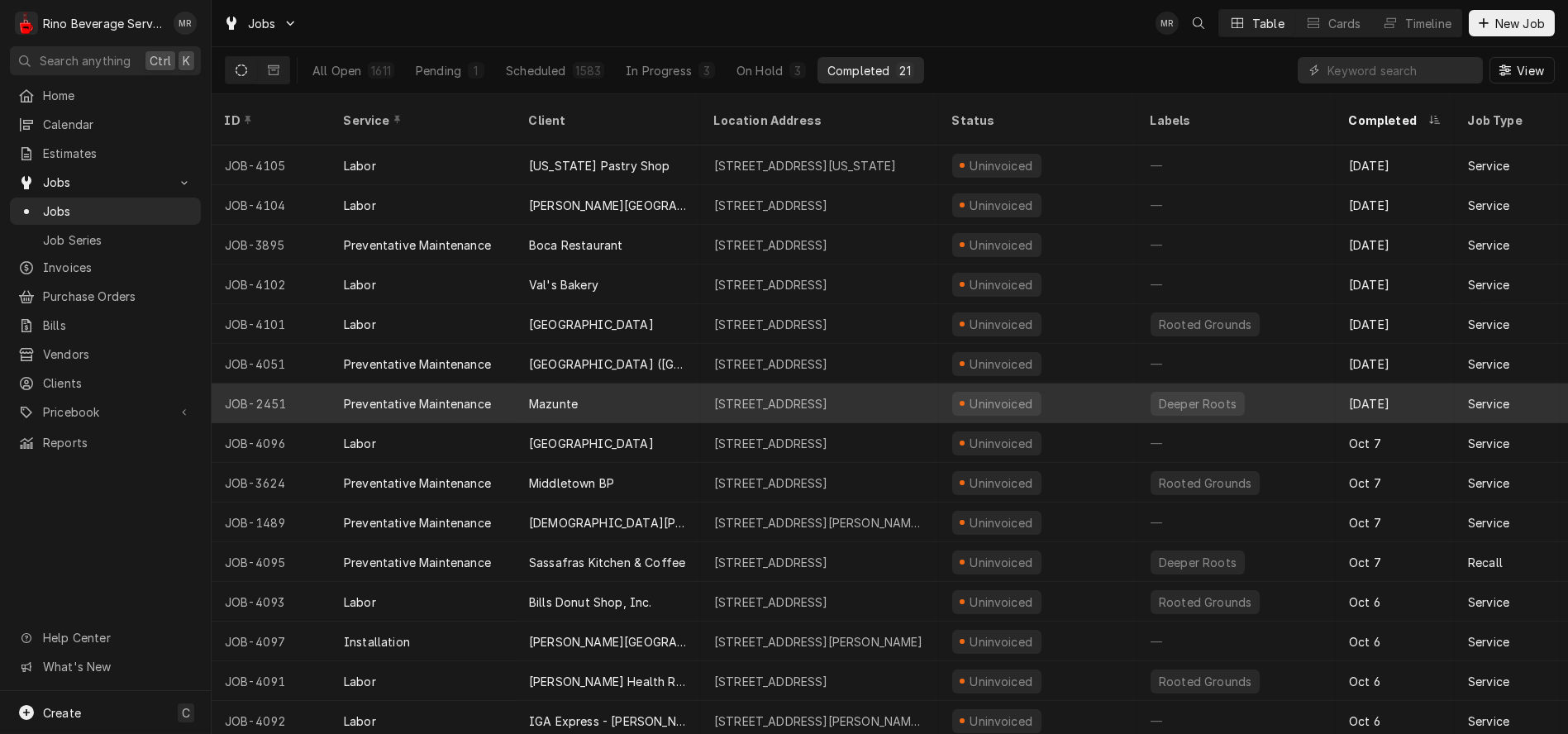
click at [648, 383] on div "Mazunte" at bounding box center [609, 403] width 185 height 40
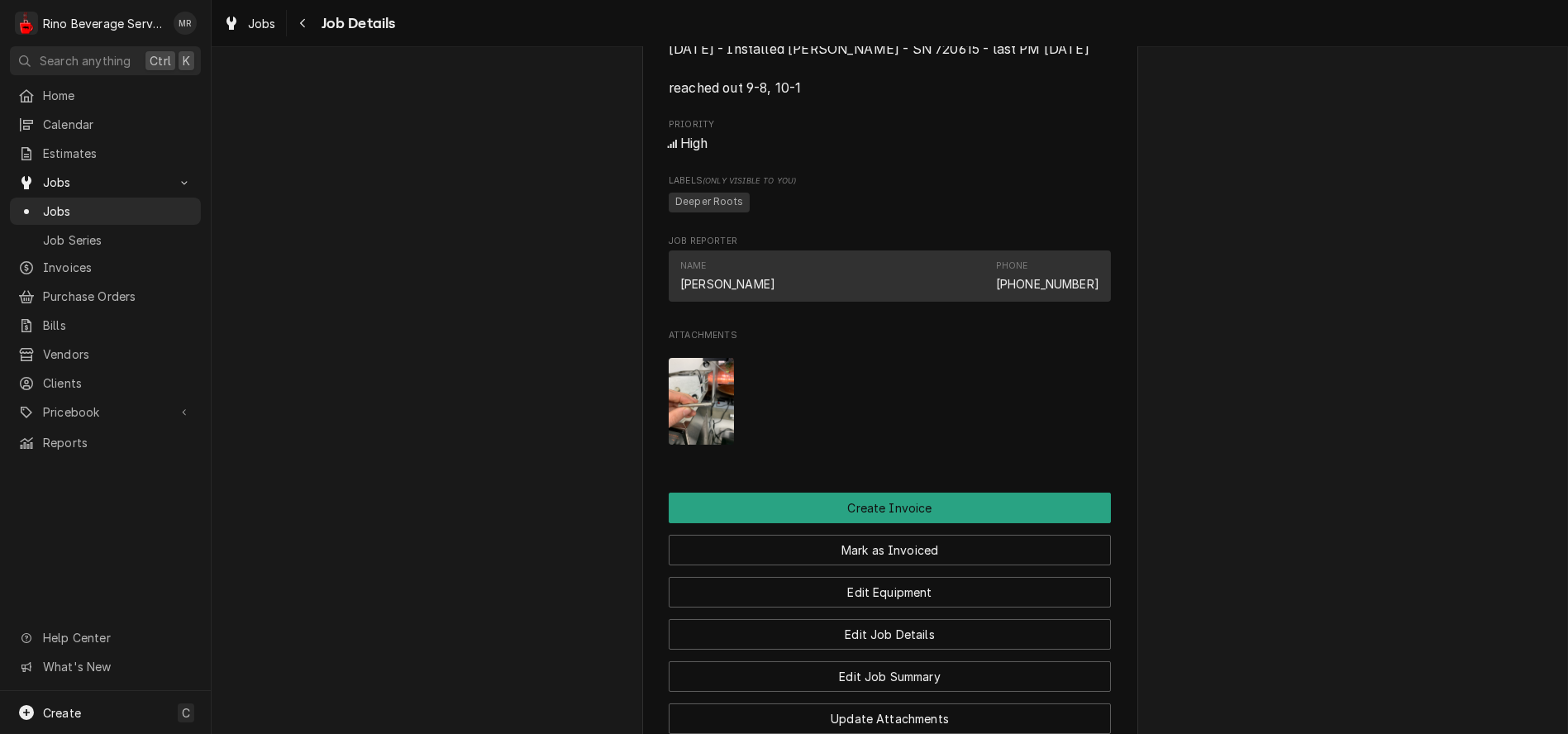
scroll to position [918, 0]
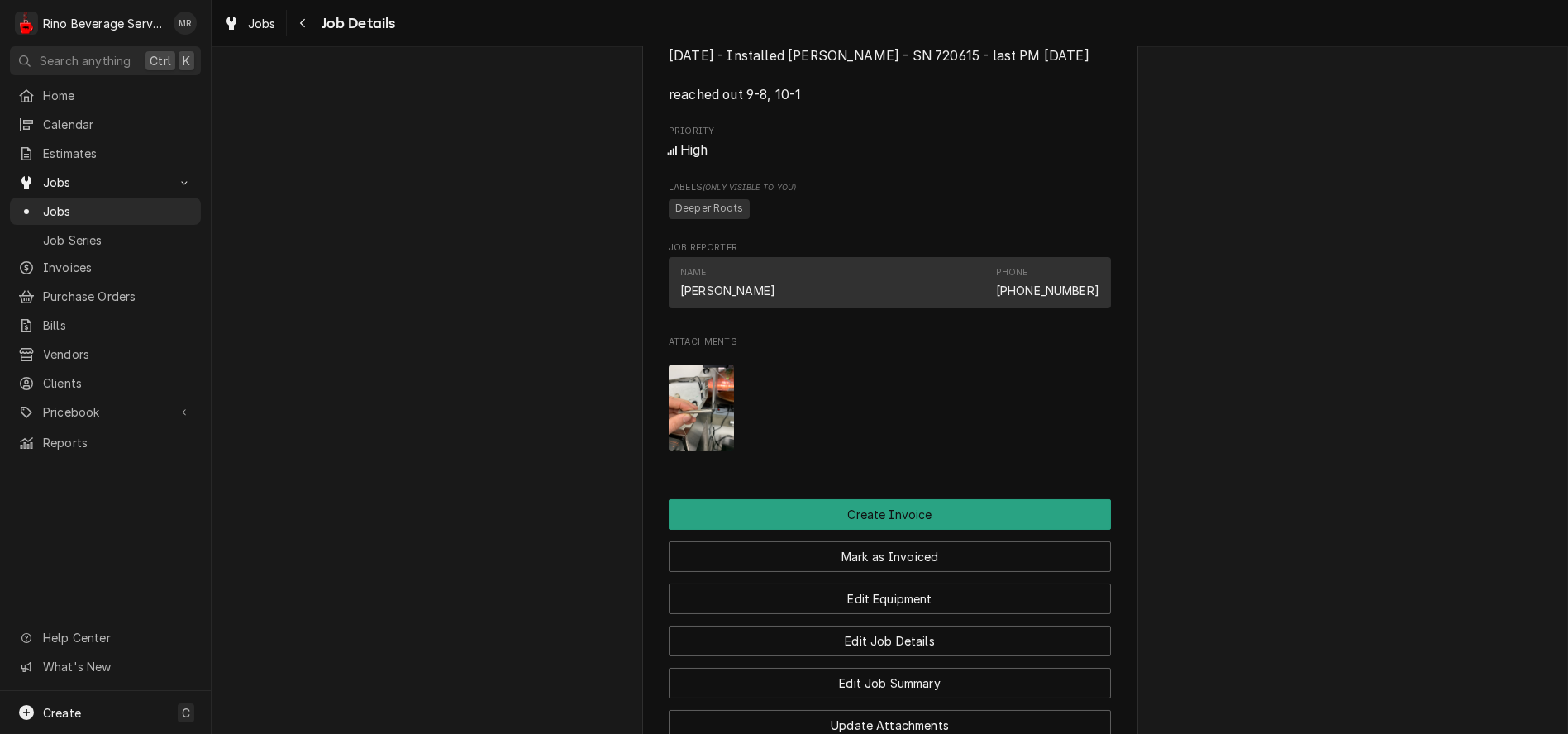
click at [691, 423] on img "Attachments" at bounding box center [701, 408] width 65 height 87
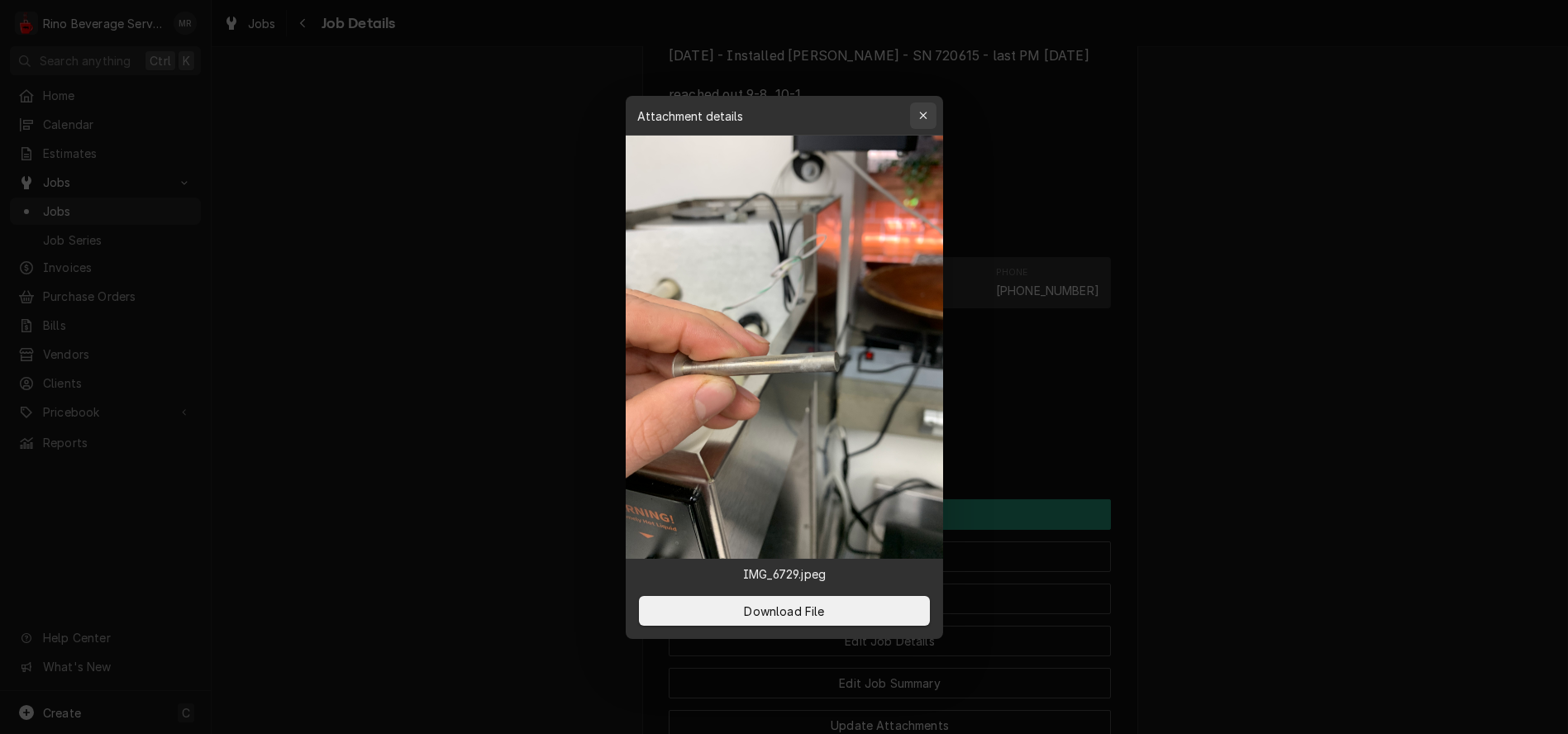
click at [915, 119] on div "button" at bounding box center [923, 115] width 16 height 16
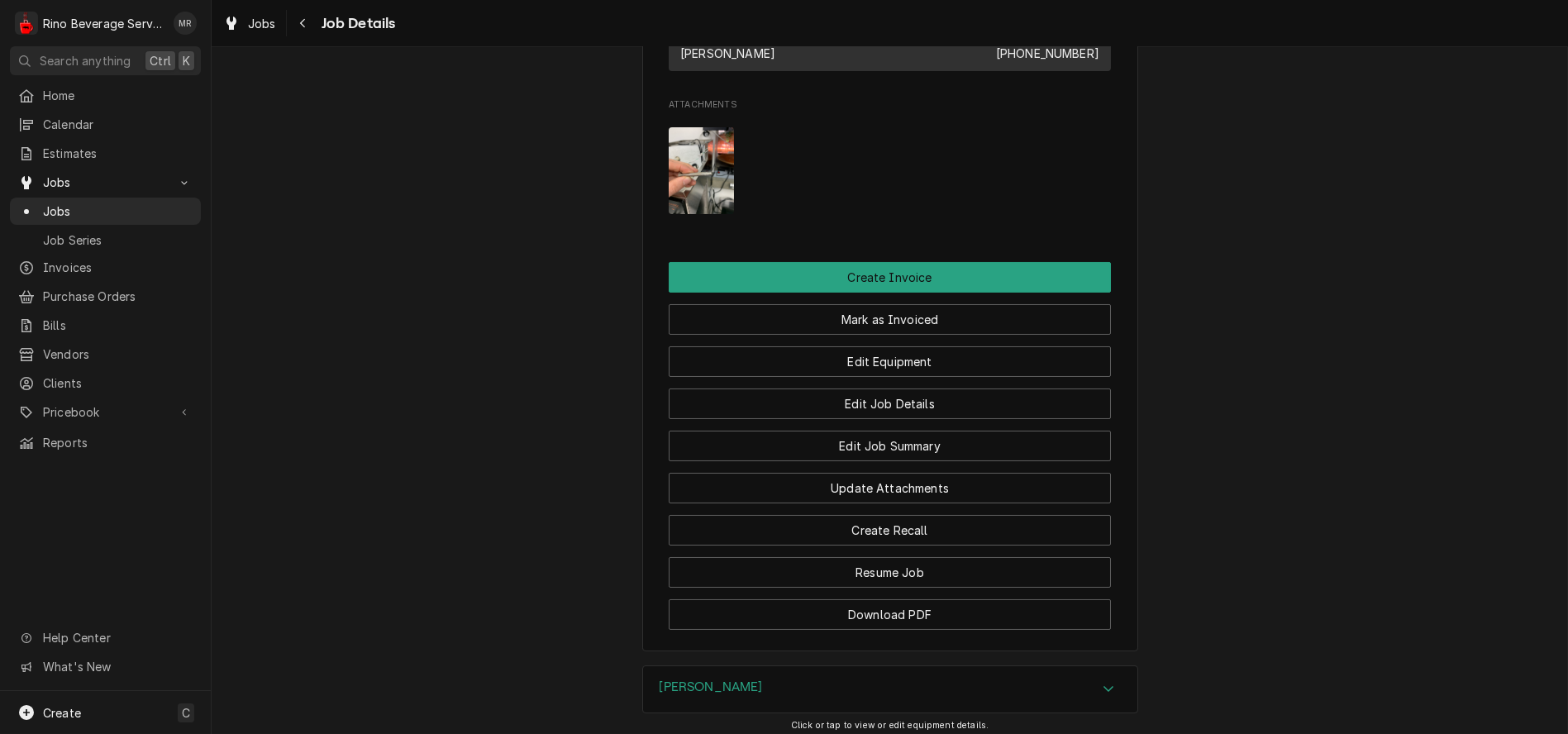
scroll to position [1194, 0]
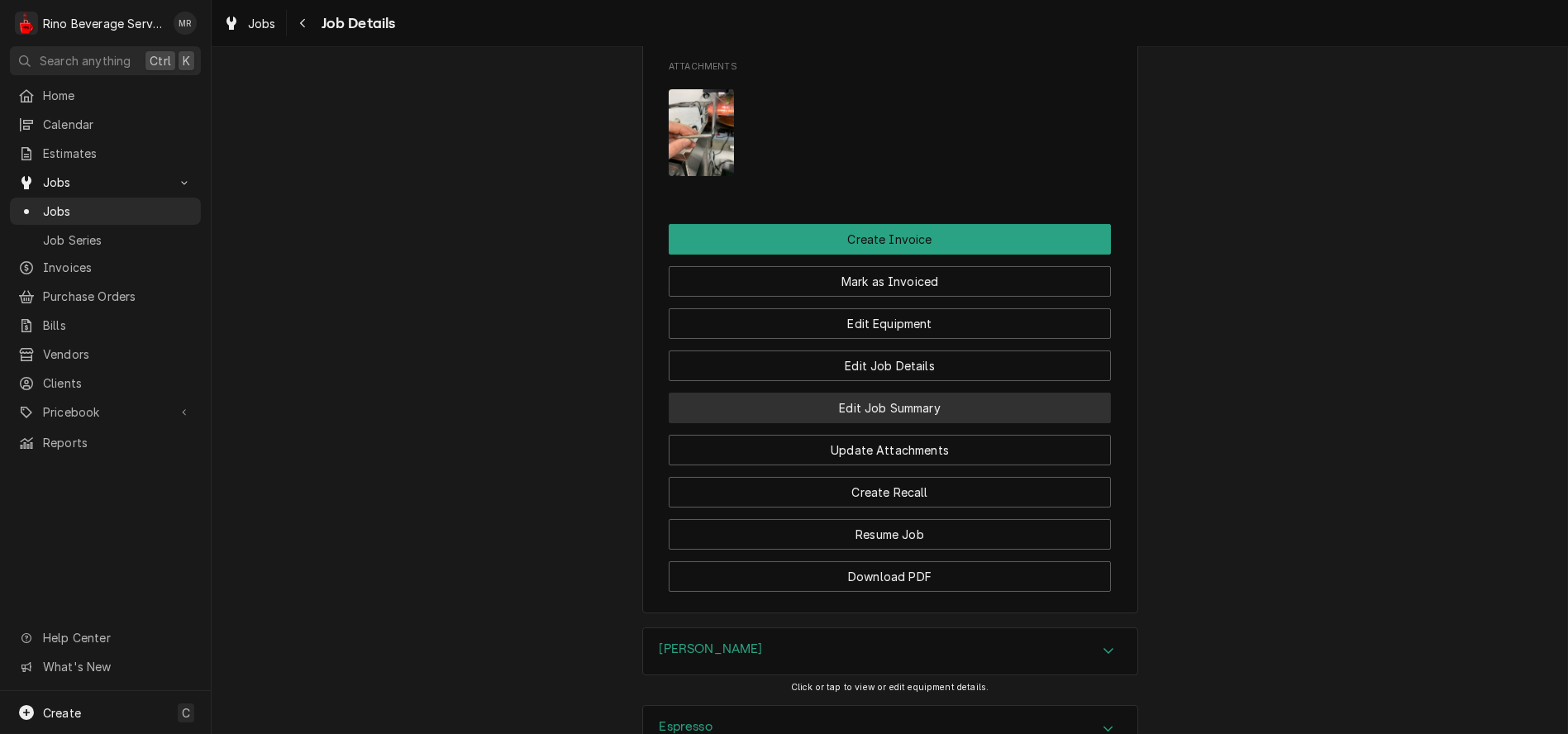
click at [784, 423] on button "Edit Job Summary" at bounding box center [889, 408] width 442 height 31
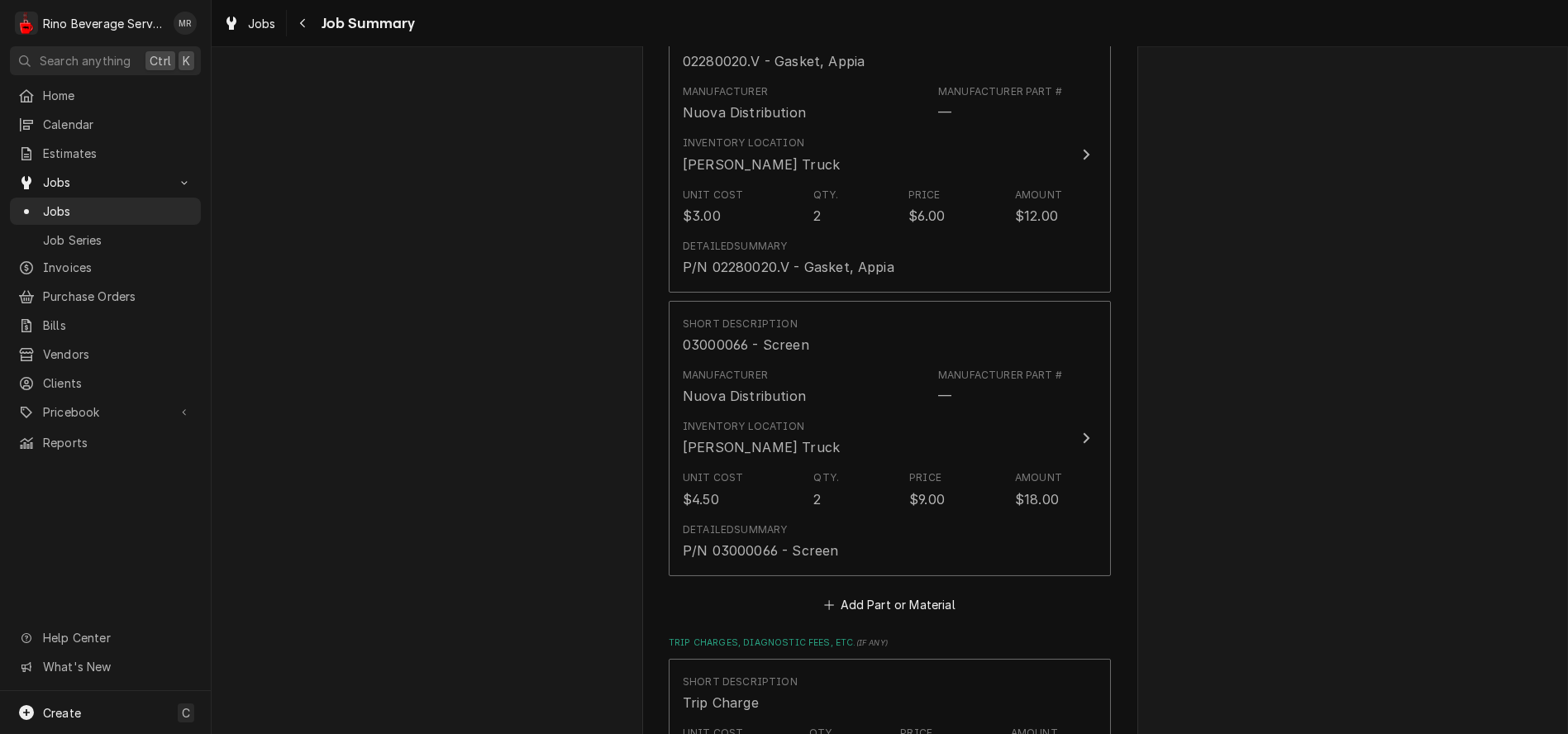
scroll to position [1377, 0]
